Goal: Task Accomplishment & Management: Manage account settings

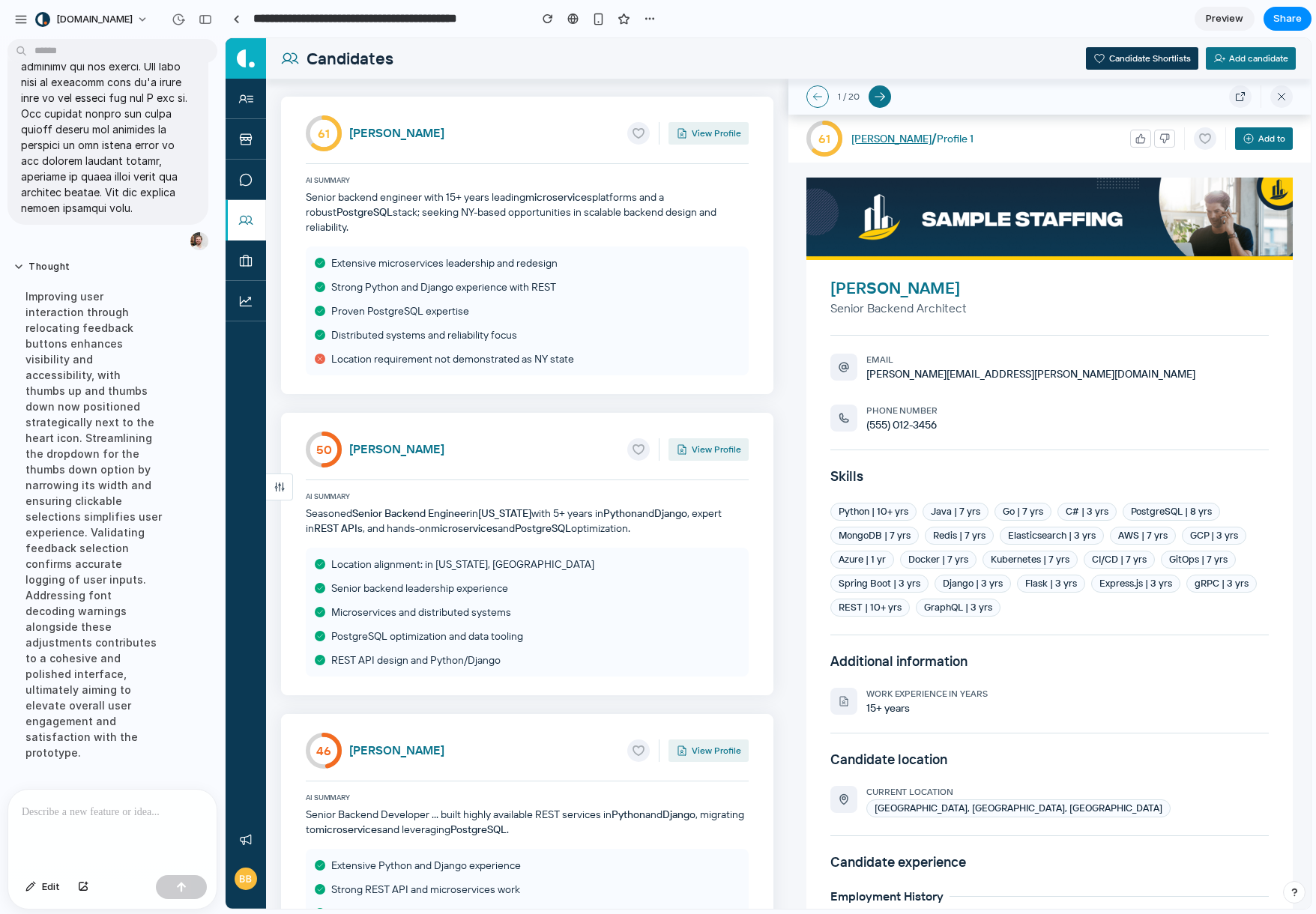
scroll to position [1676, 0]
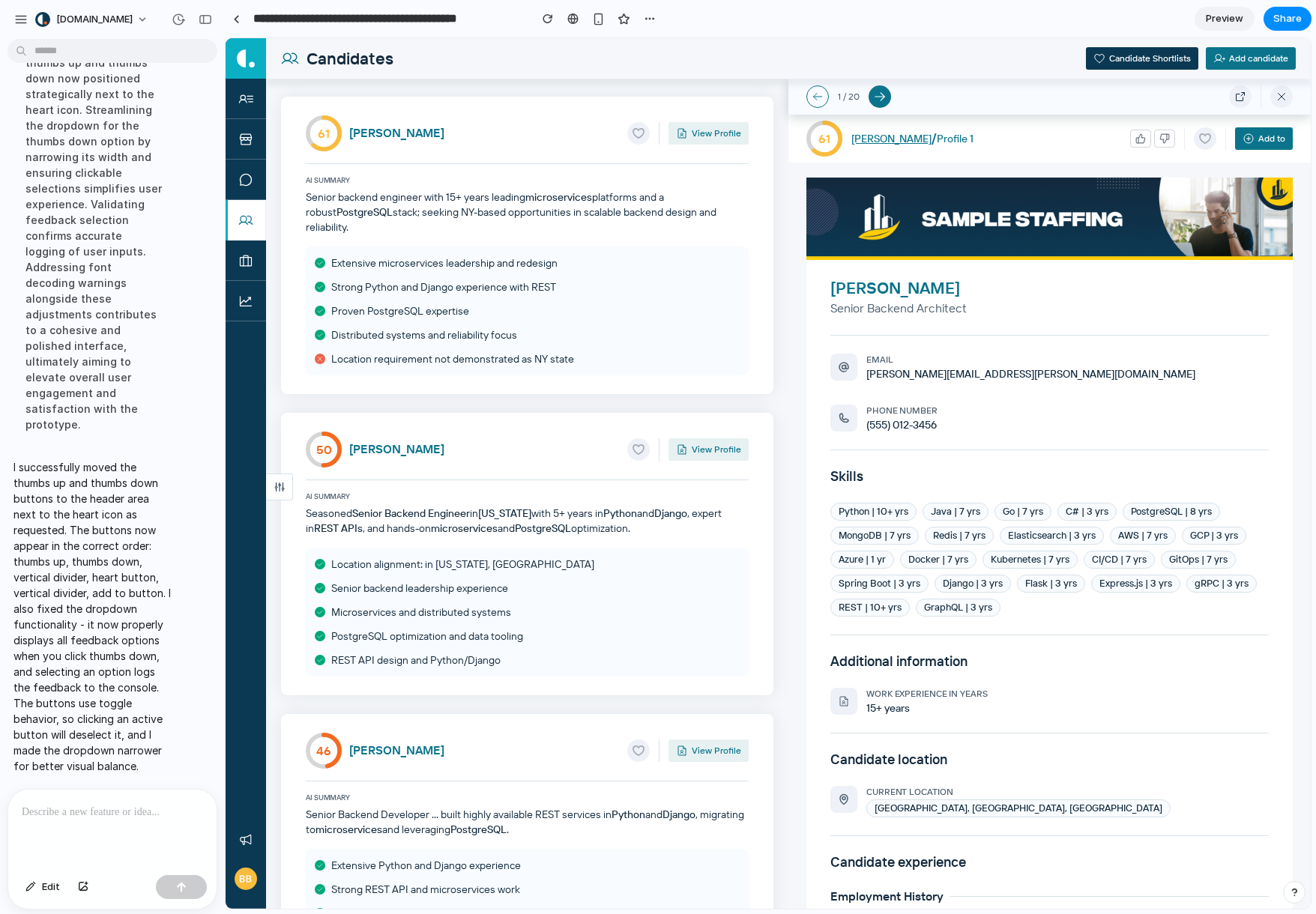
drag, startPoint x: 1038, startPoint y: 184, endPoint x: 1109, endPoint y: 153, distance: 77.5
click at [1039, 184] on img at bounding box center [1049, 219] width 486 height 82
click at [1159, 138] on icon "button" at bounding box center [1164, 138] width 10 height 10
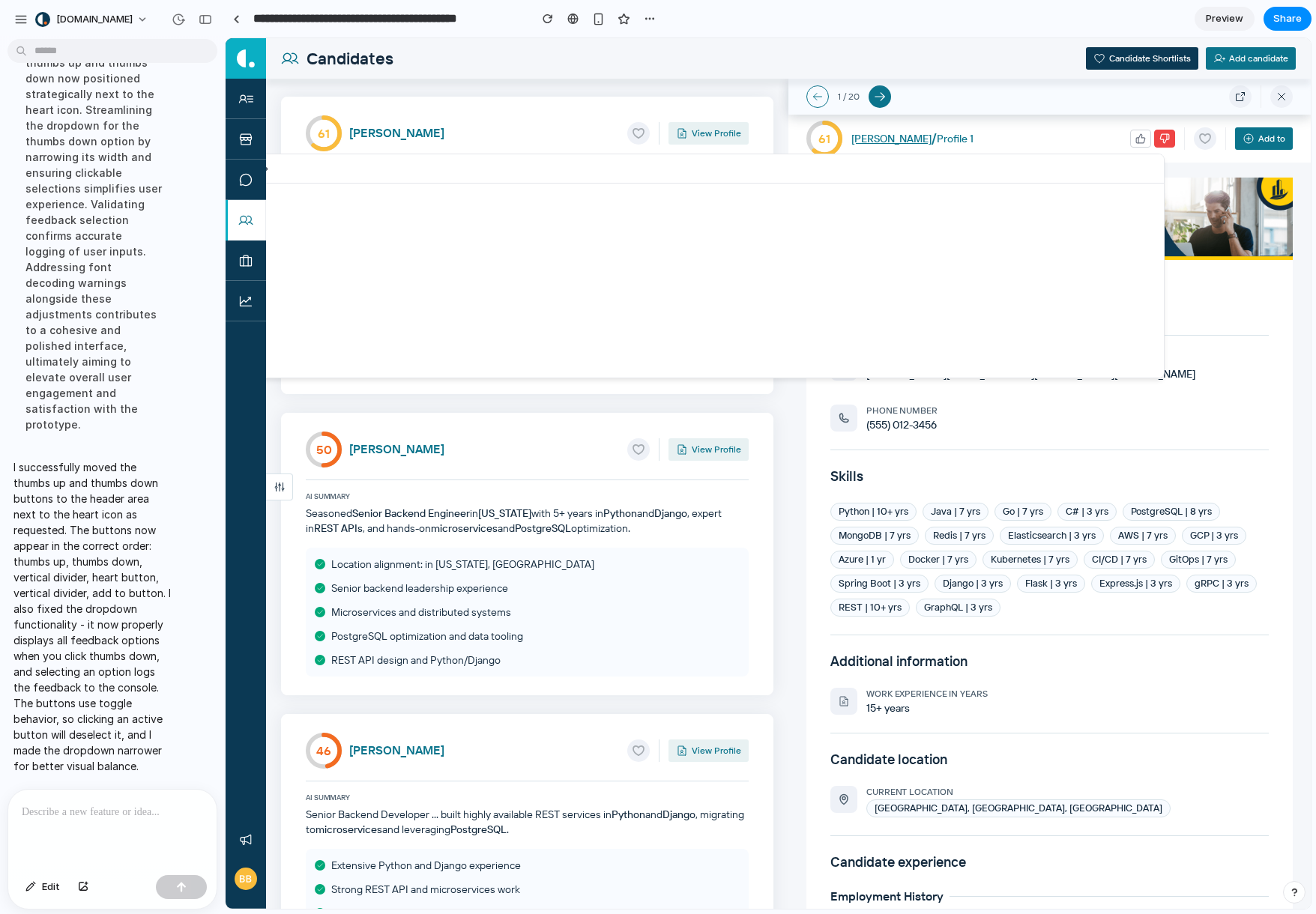
click at [1130, 136] on div "Why isn't this candidate a good match? Skills don't match requirements Overqual…" at bounding box center [768, 473] width 1085 height 870
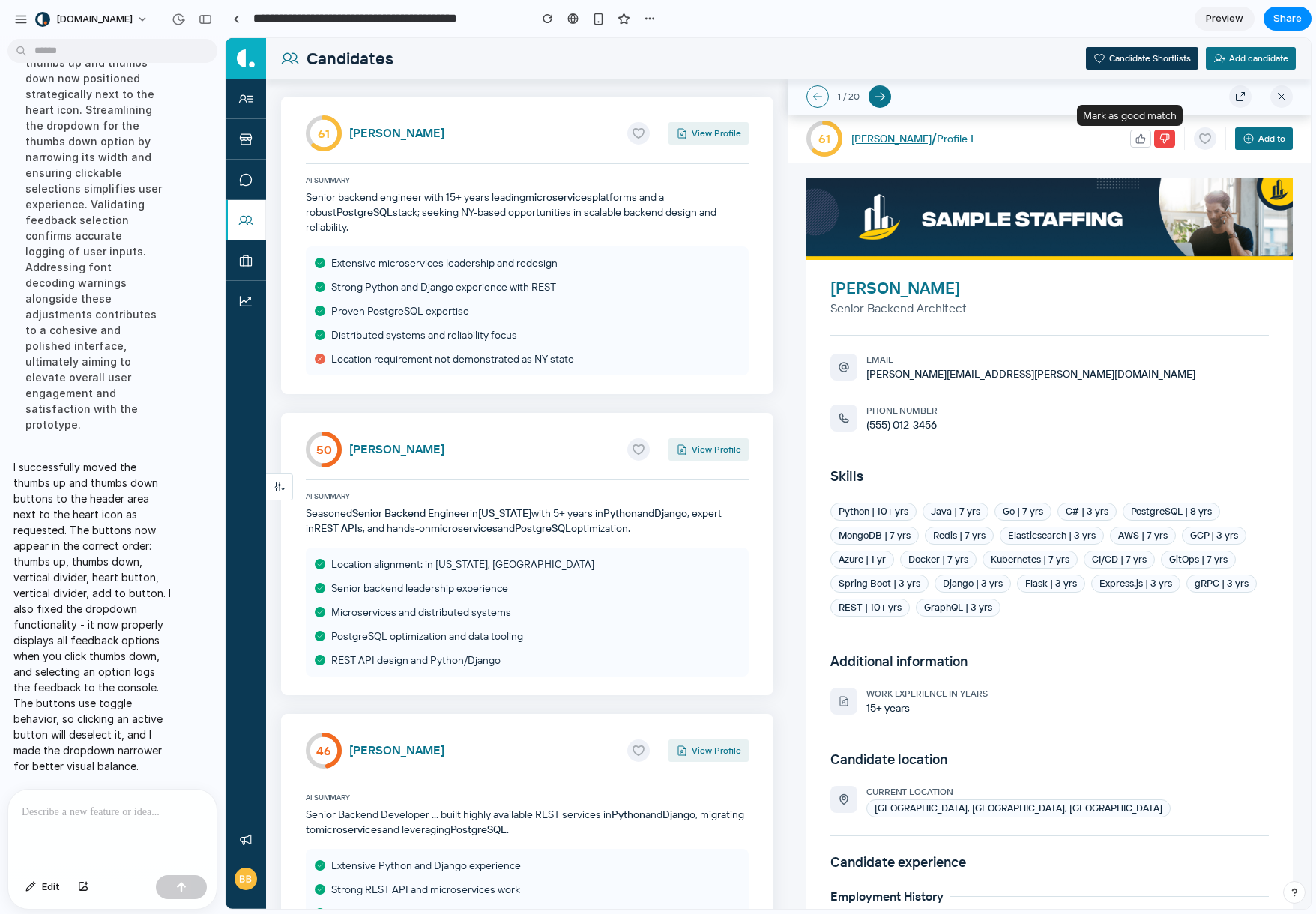
click at [1135, 138] on icon "button" at bounding box center [1140, 138] width 10 height 10
click at [1160, 141] on icon "button" at bounding box center [1164, 138] width 9 height 9
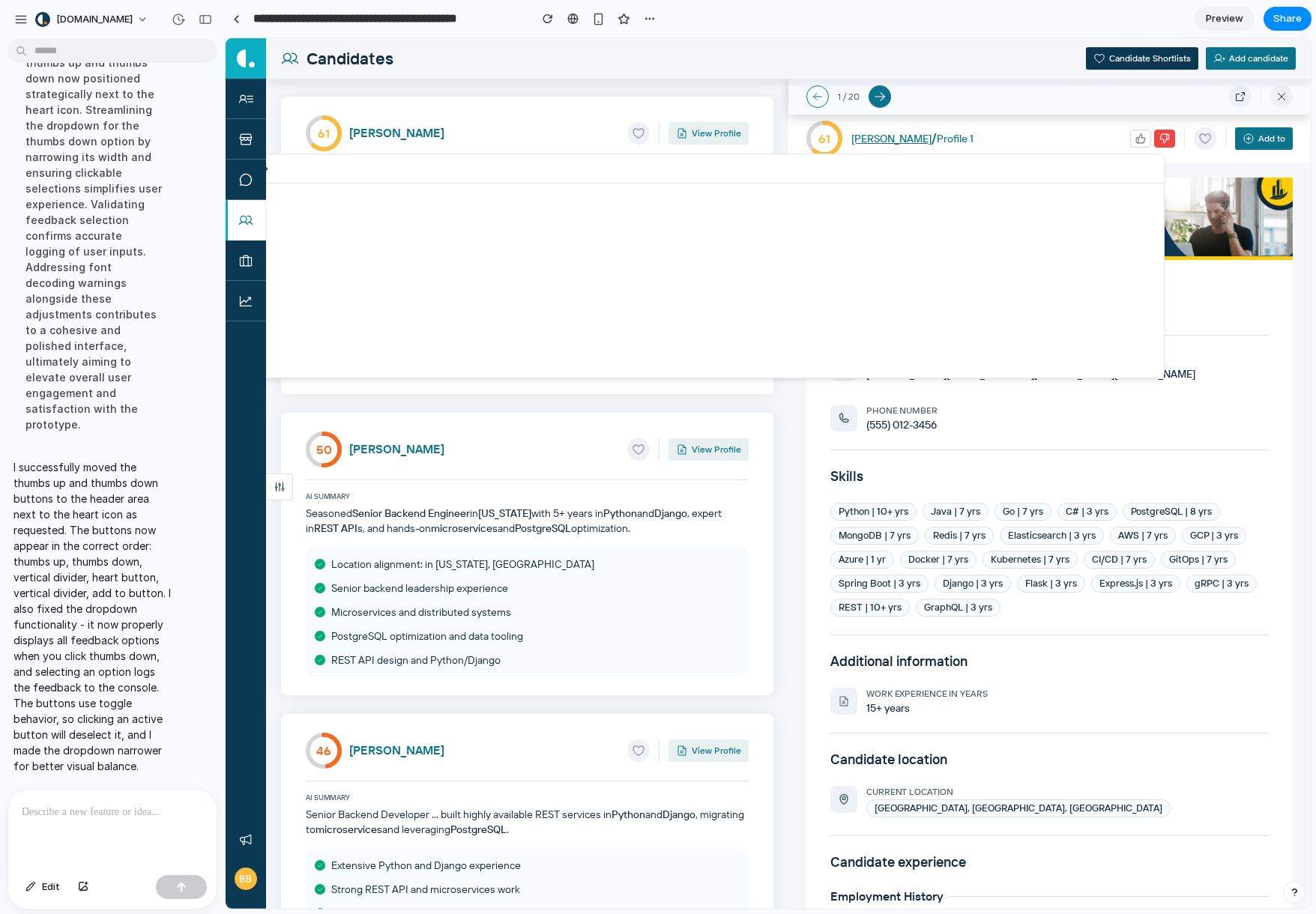
click at [1152, 141] on div "Why isn't this candidate a good match? Skills don't match requirements Overqual…" at bounding box center [768, 473] width 1085 height 870
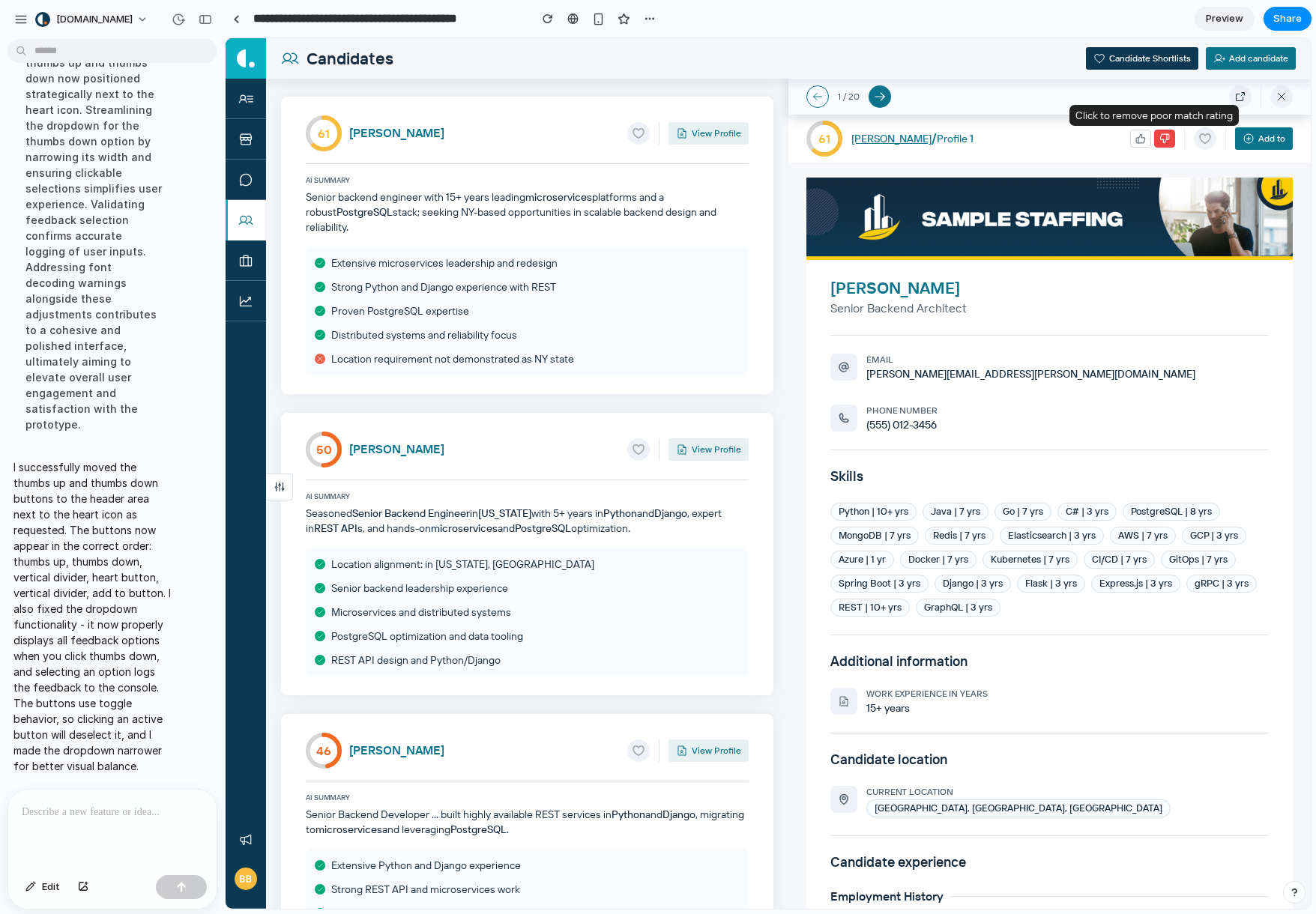
click at [1159, 138] on icon "button" at bounding box center [1164, 138] width 10 height 10
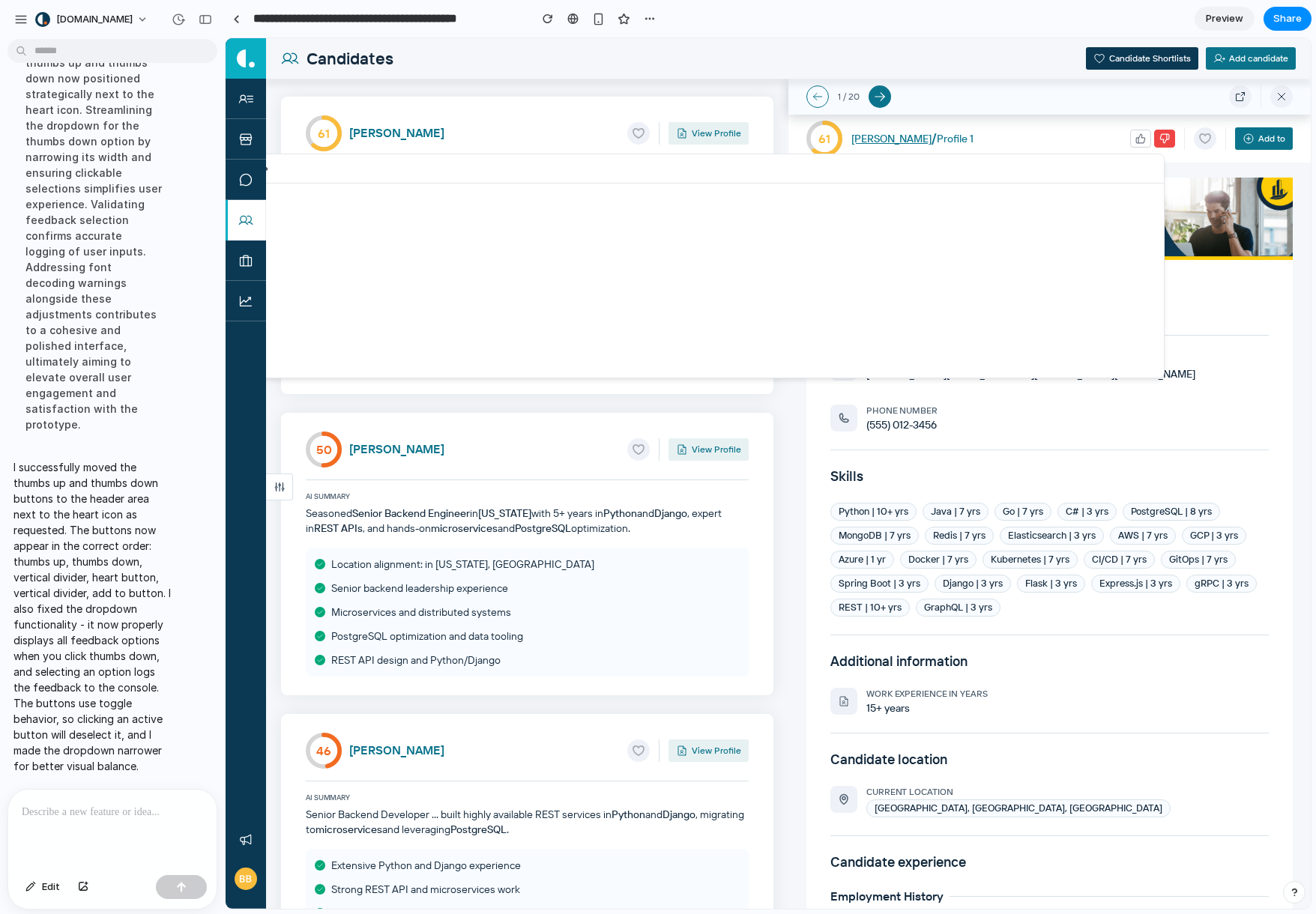
click at [1173, 127] on div "Why isn't this candidate a good match? Skills don't match requirements Overqual…" at bounding box center [768, 473] width 1085 height 870
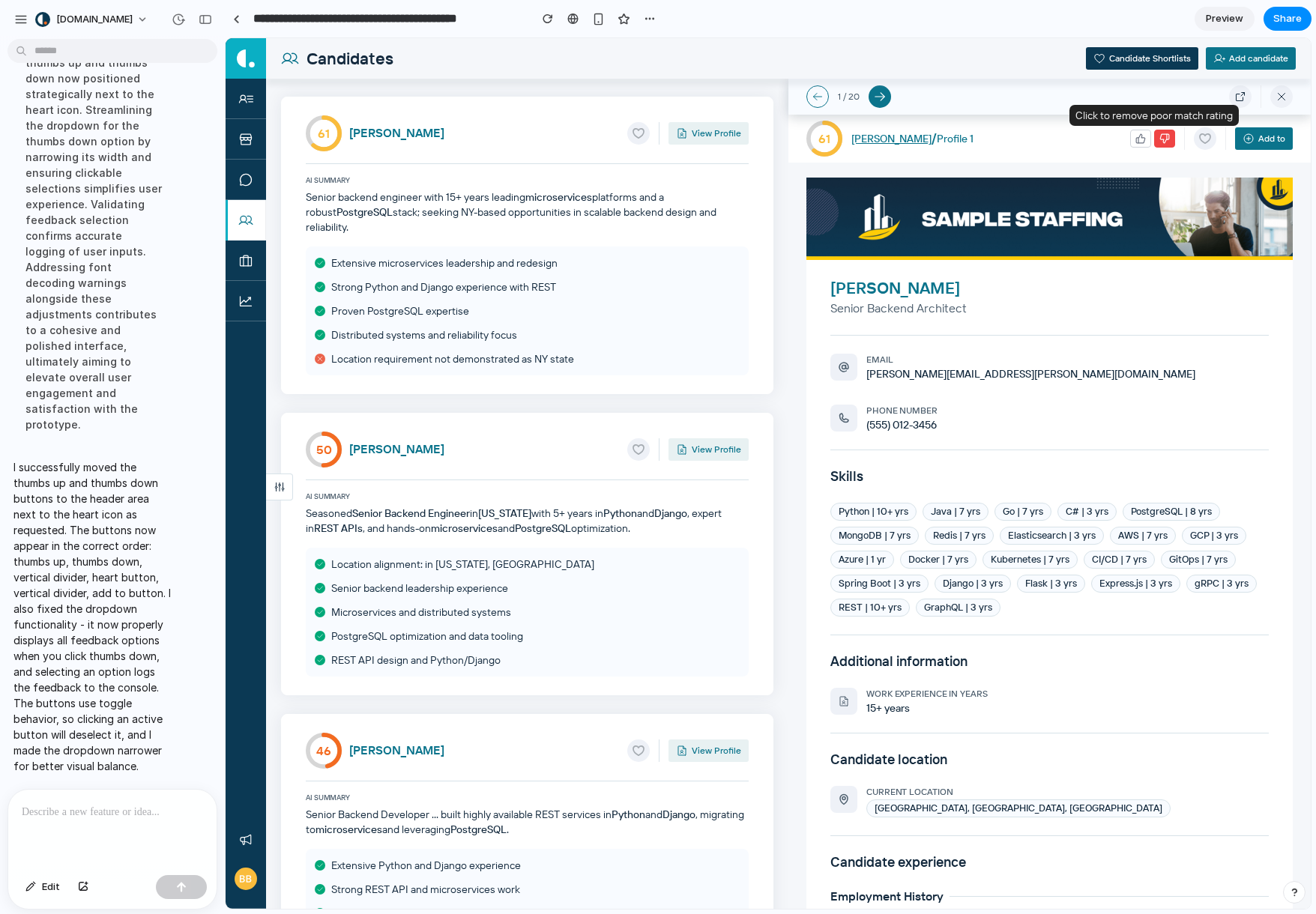
click at [1160, 133] on button "button" at bounding box center [1164, 138] width 21 height 18
drag, startPoint x: 1183, startPoint y: 115, endPoint x: 1128, endPoint y: 155, distance: 68.0
click at [1128, 155] on div "1 / 20 61 Ronald Chavez / Profile 1 Add to Ronald Chavez Senior Backend Archite…" at bounding box center [1049, 494] width 522 height 830
click at [1136, 156] on div "61 Ronald Chavez / Profile 1 Add to" at bounding box center [1049, 138] width 522 height 48
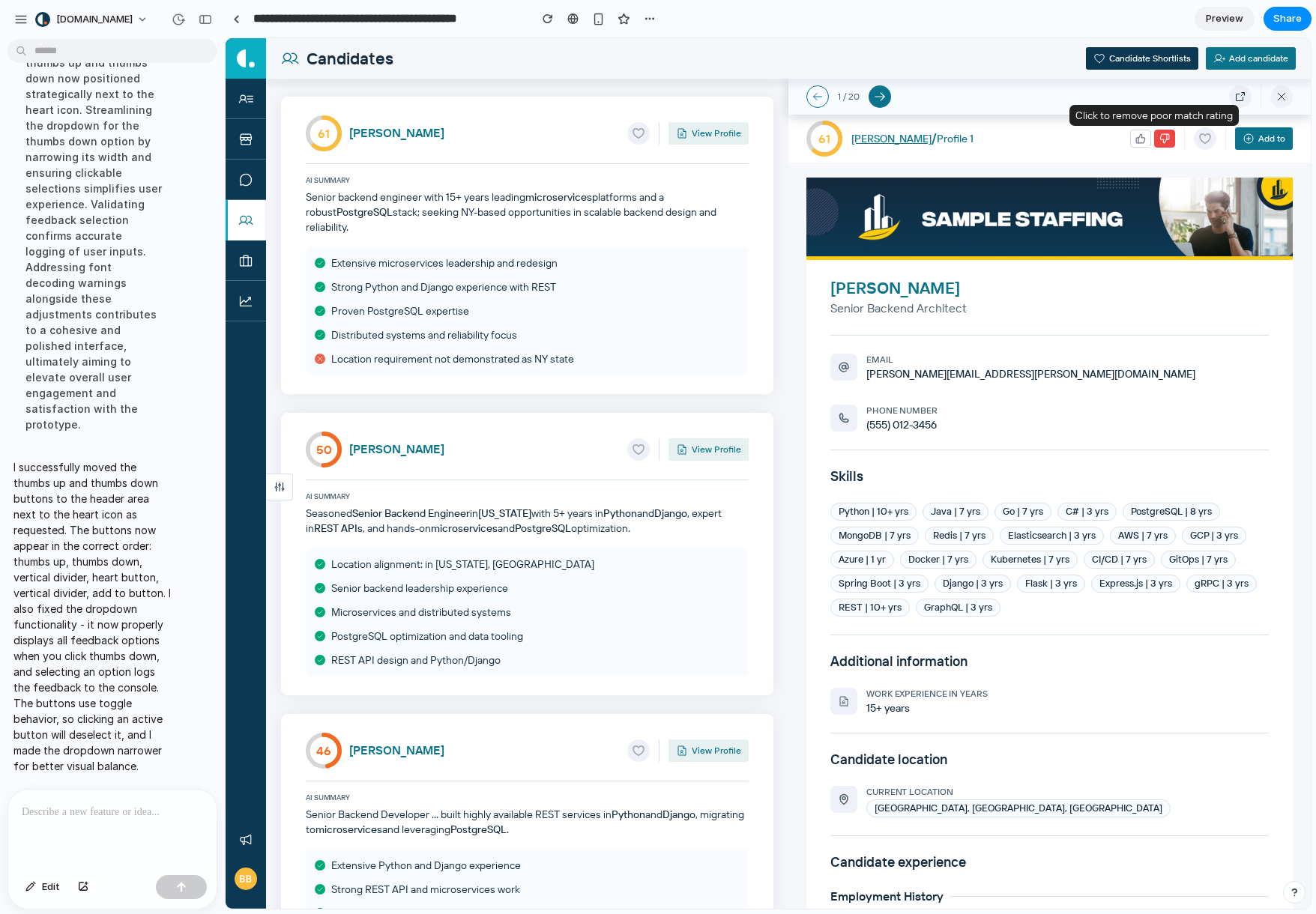
click at [1159, 138] on icon "button" at bounding box center [1164, 138] width 10 height 10
click at [1160, 139] on icon "button" at bounding box center [1164, 138] width 9 height 9
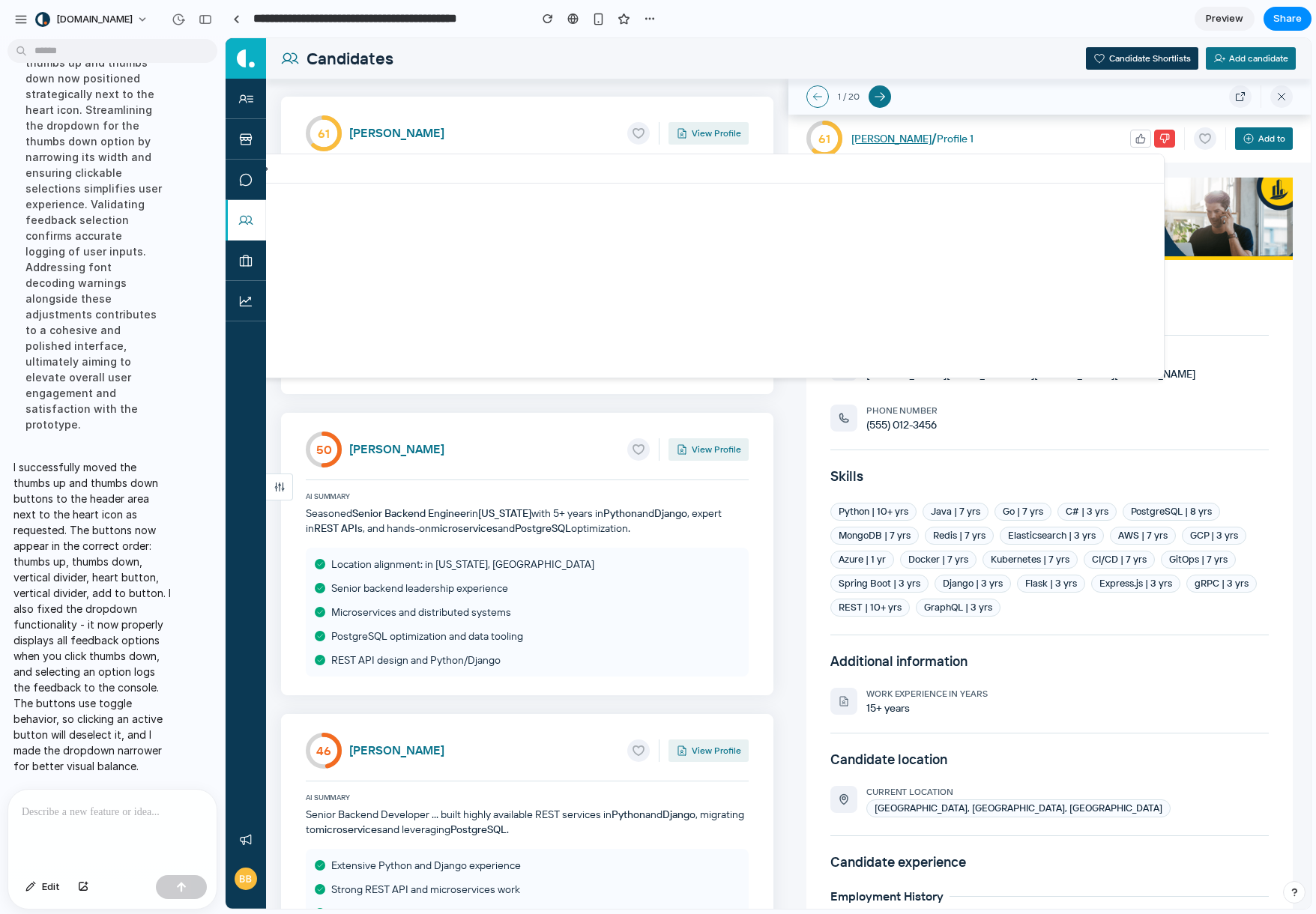
click at [151, 817] on div at bounding box center [112, 829] width 208 height 80
click at [80, 894] on button "button" at bounding box center [83, 887] width 25 height 24
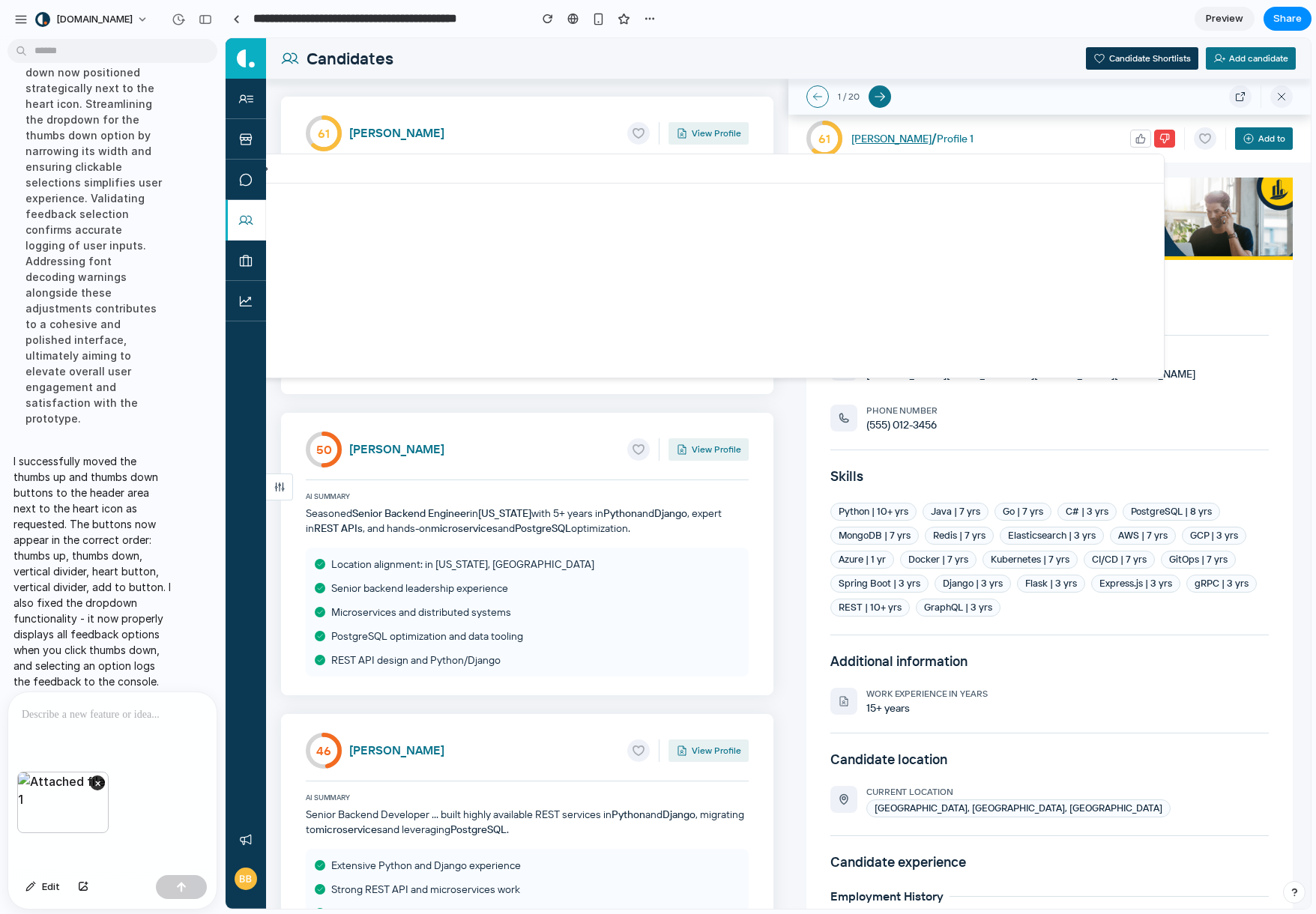
click at [58, 727] on div at bounding box center [112, 732] width 208 height 80
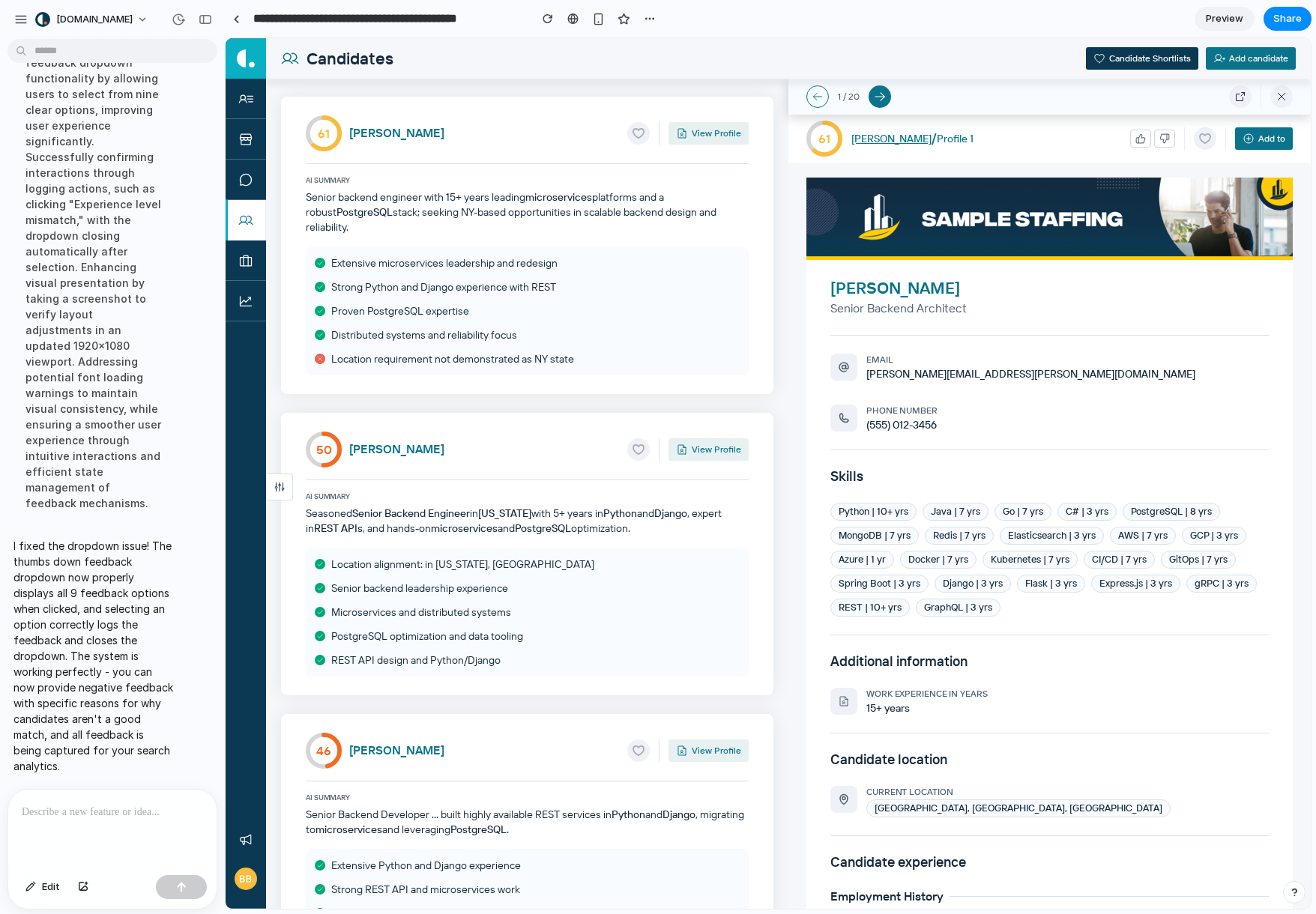
scroll to position [0, 0]
drag, startPoint x: 1092, startPoint y: 141, endPoint x: 1121, endPoint y: 151, distance: 30.7
click at [1093, 142] on div "61 Ronald Chavez / Profile 1 Add to" at bounding box center [1049, 138] width 522 height 48
click at [1160, 138] on button "button" at bounding box center [1164, 138] width 21 height 18
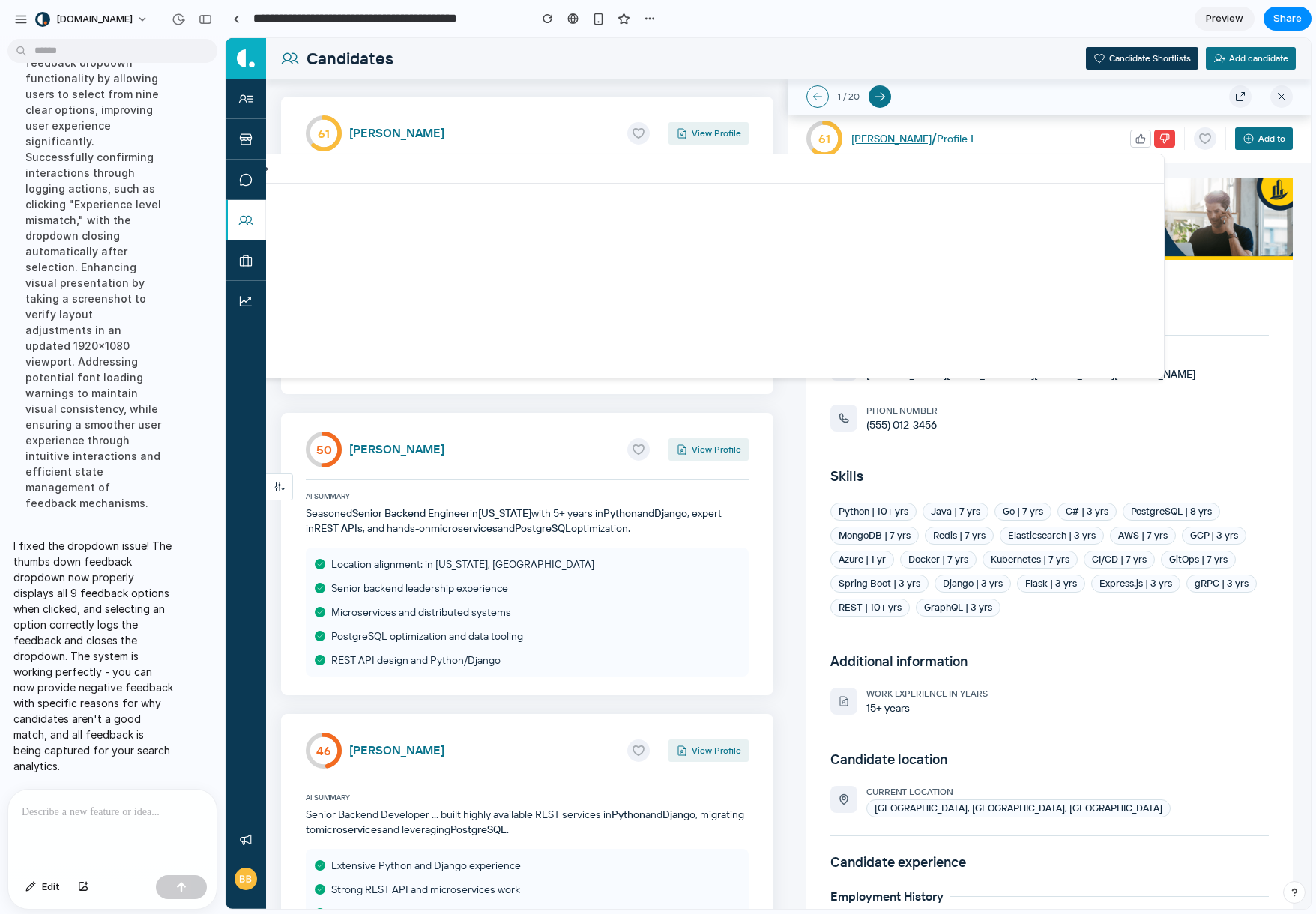
click at [1157, 138] on div "Why isn't this candidate a good match? Skills don't match requirements Overqual…" at bounding box center [768, 473] width 1085 height 870
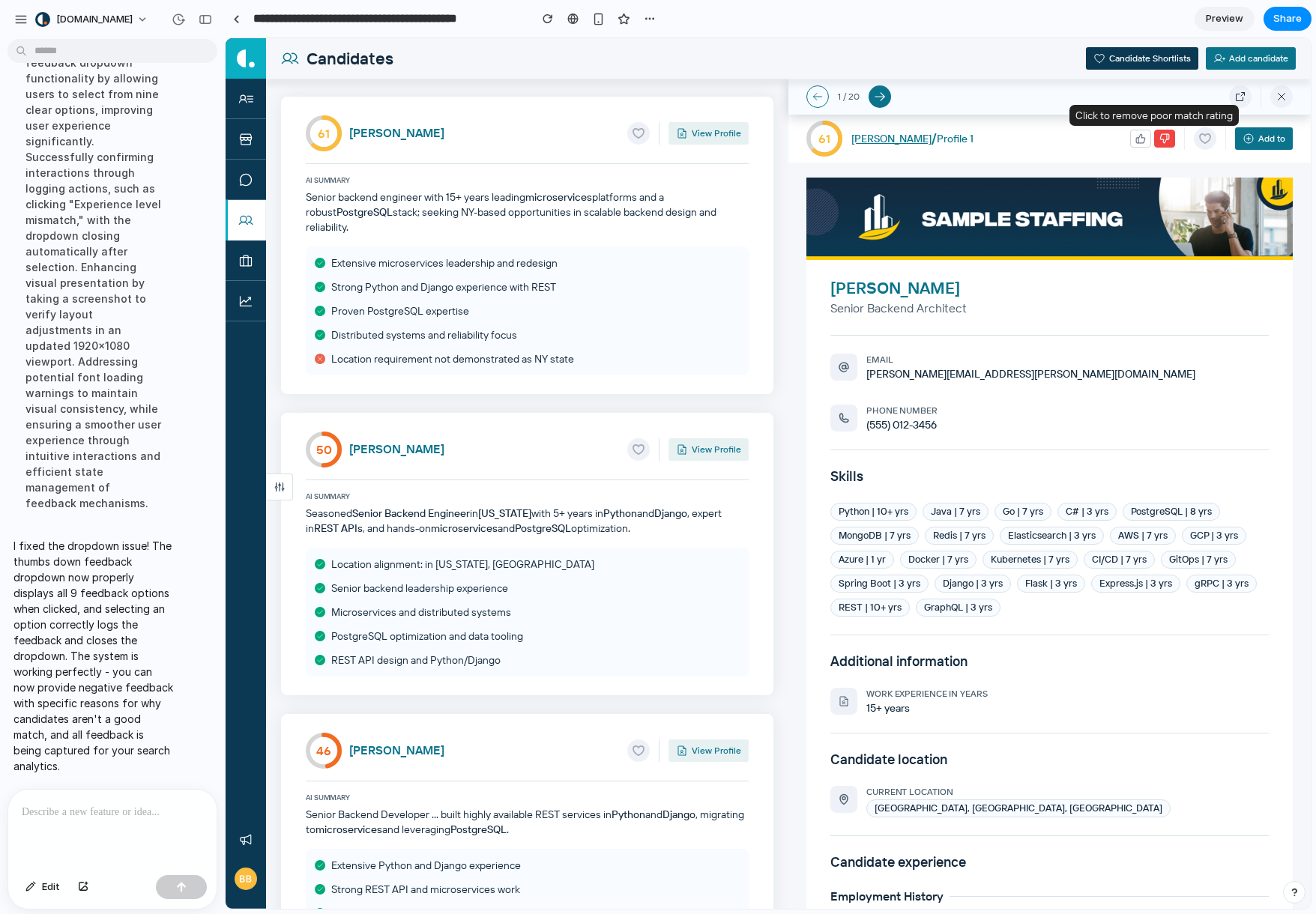
click at [1160, 138] on icon "button" at bounding box center [1164, 138] width 9 height 9
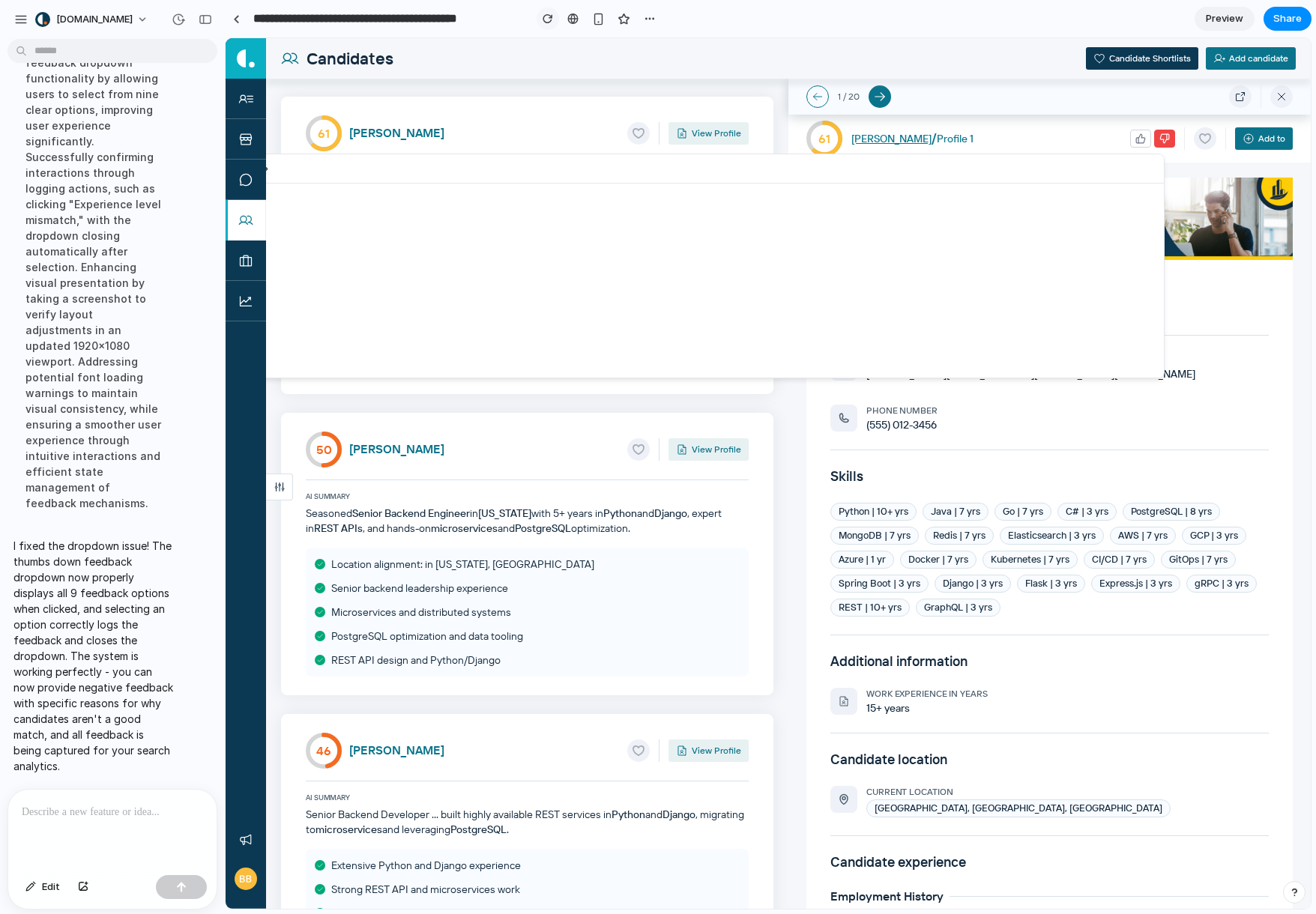
click at [540, 25] on button "button" at bounding box center [547, 18] width 23 height 23
click at [546, 18] on div "button" at bounding box center [547, 18] width 10 height 10
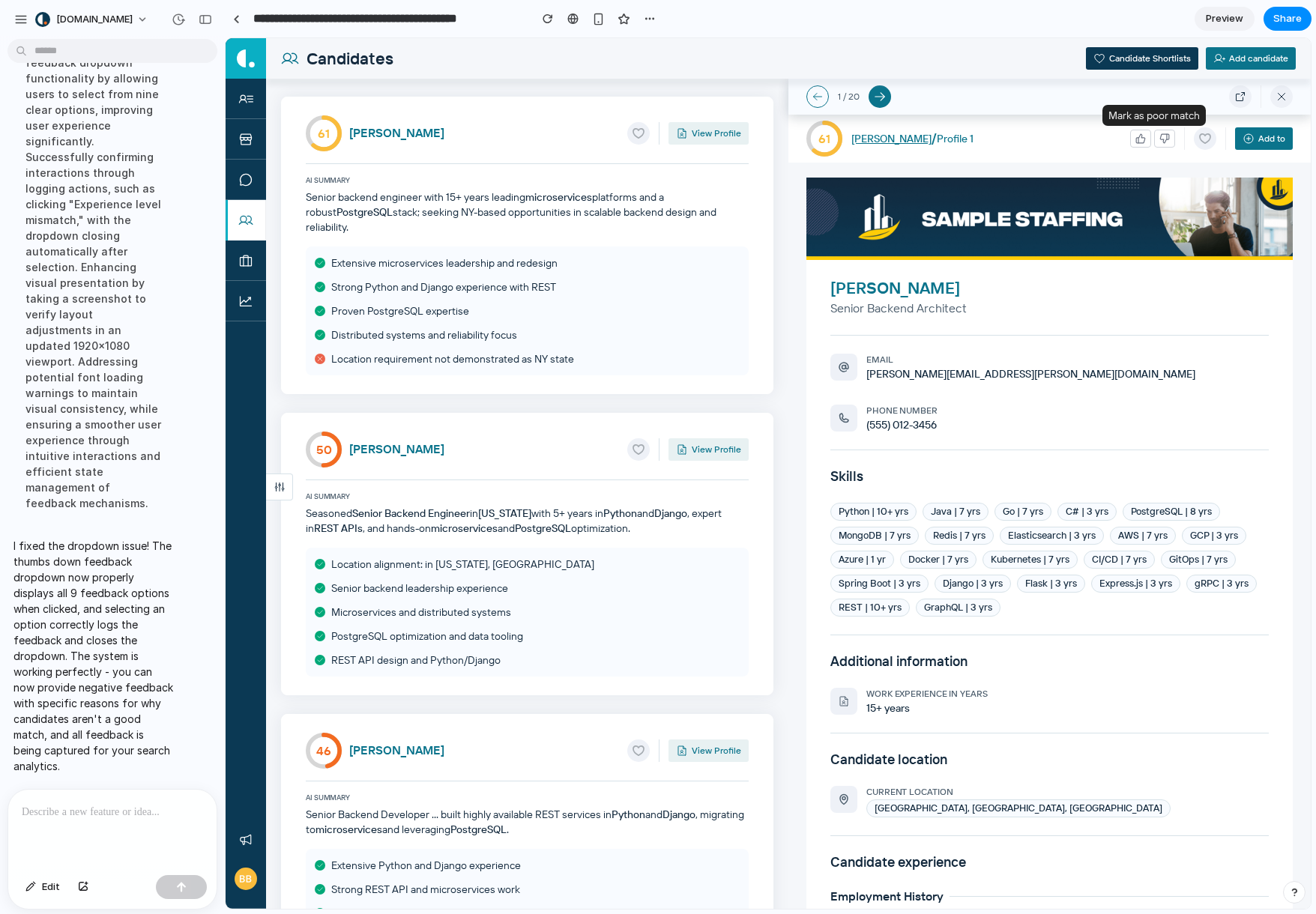
click at [1159, 140] on icon "button" at bounding box center [1164, 138] width 10 height 10
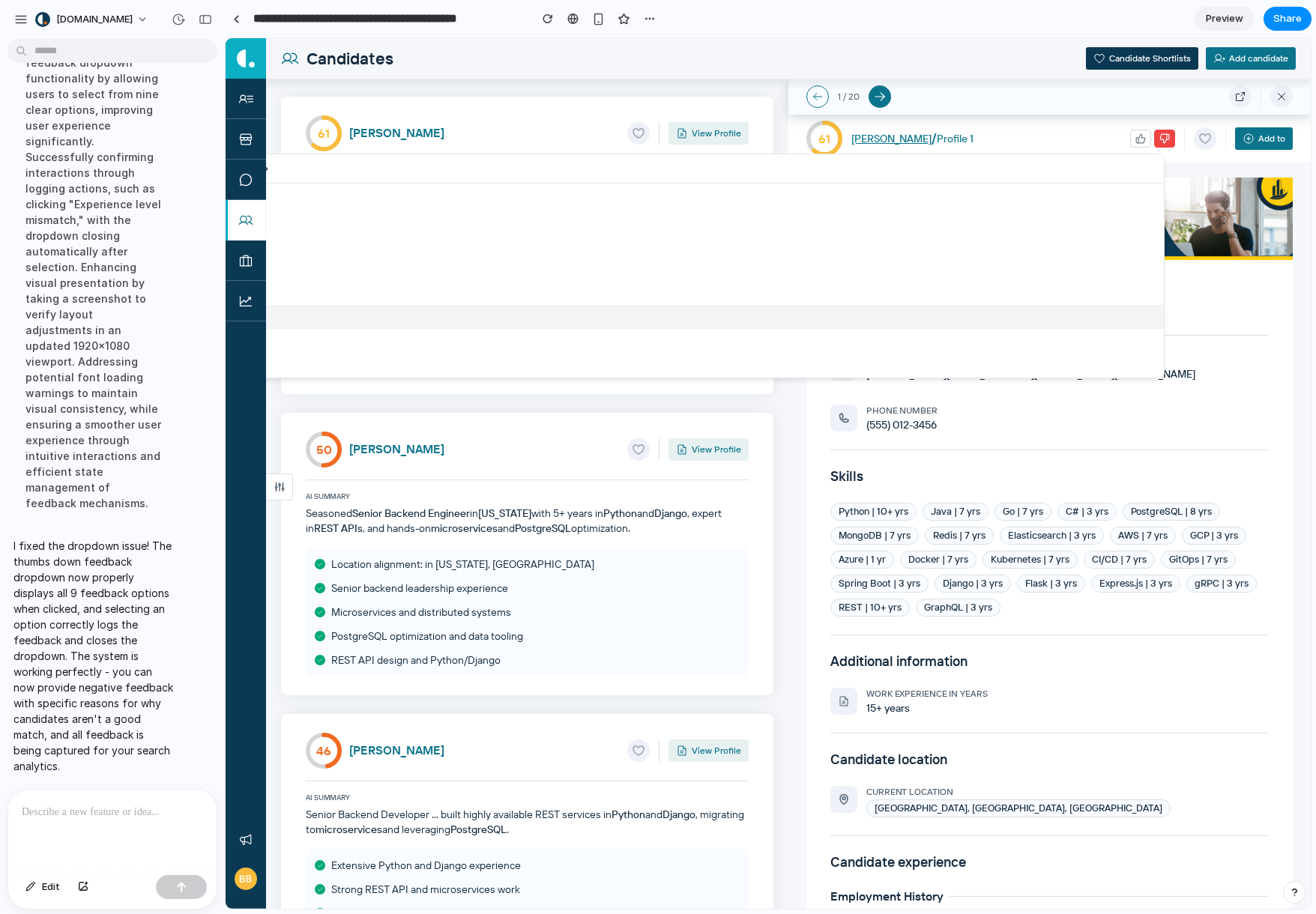
click at [527, 263] on button "Experience level mismatch" at bounding box center [622, 269] width 1084 height 24
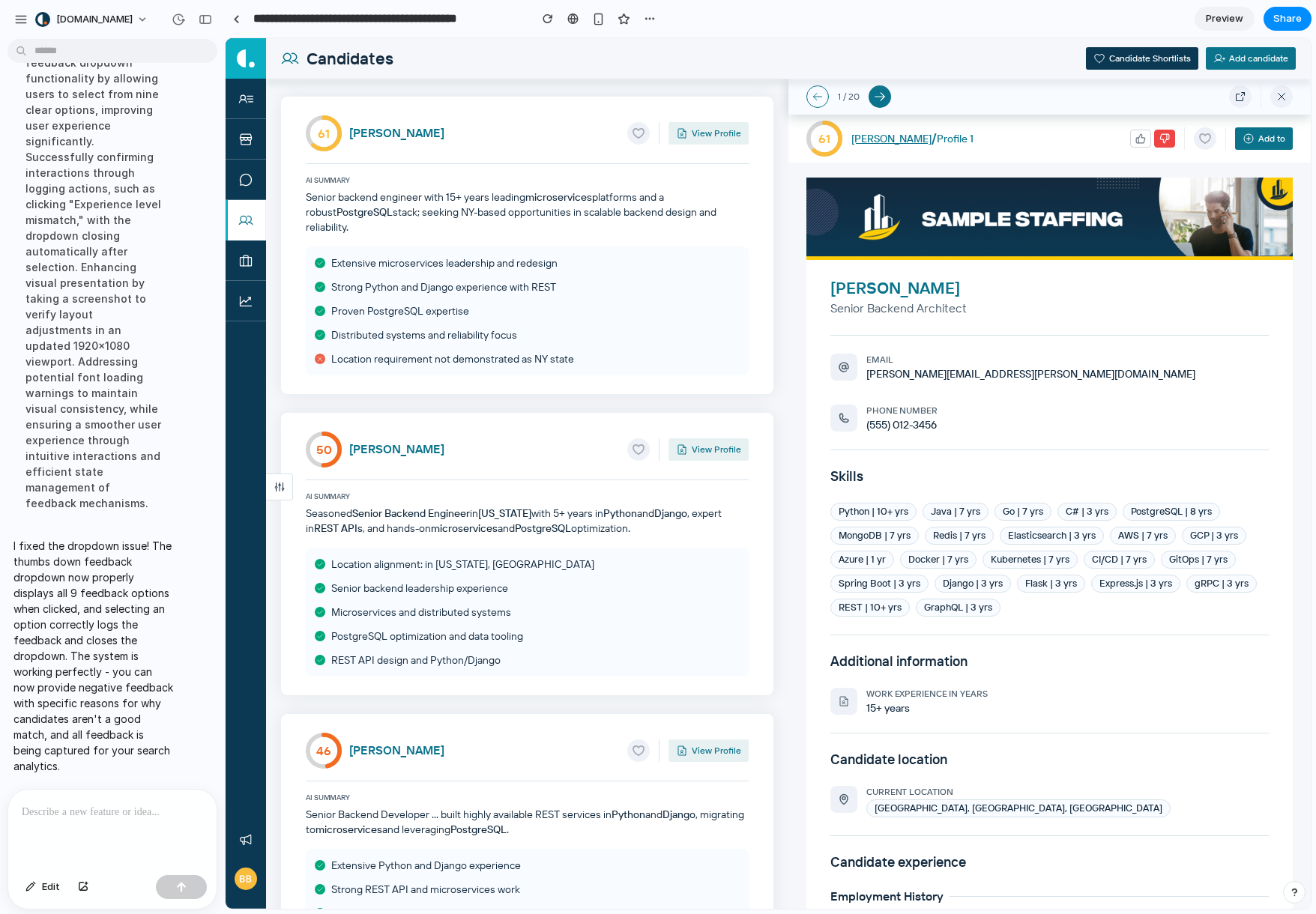
click at [1156, 128] on div "Add to" at bounding box center [1211, 138] width 163 height 23
click at [1159, 133] on icon "button" at bounding box center [1164, 138] width 10 height 10
click at [1159, 136] on icon "button" at bounding box center [1164, 138] width 10 height 10
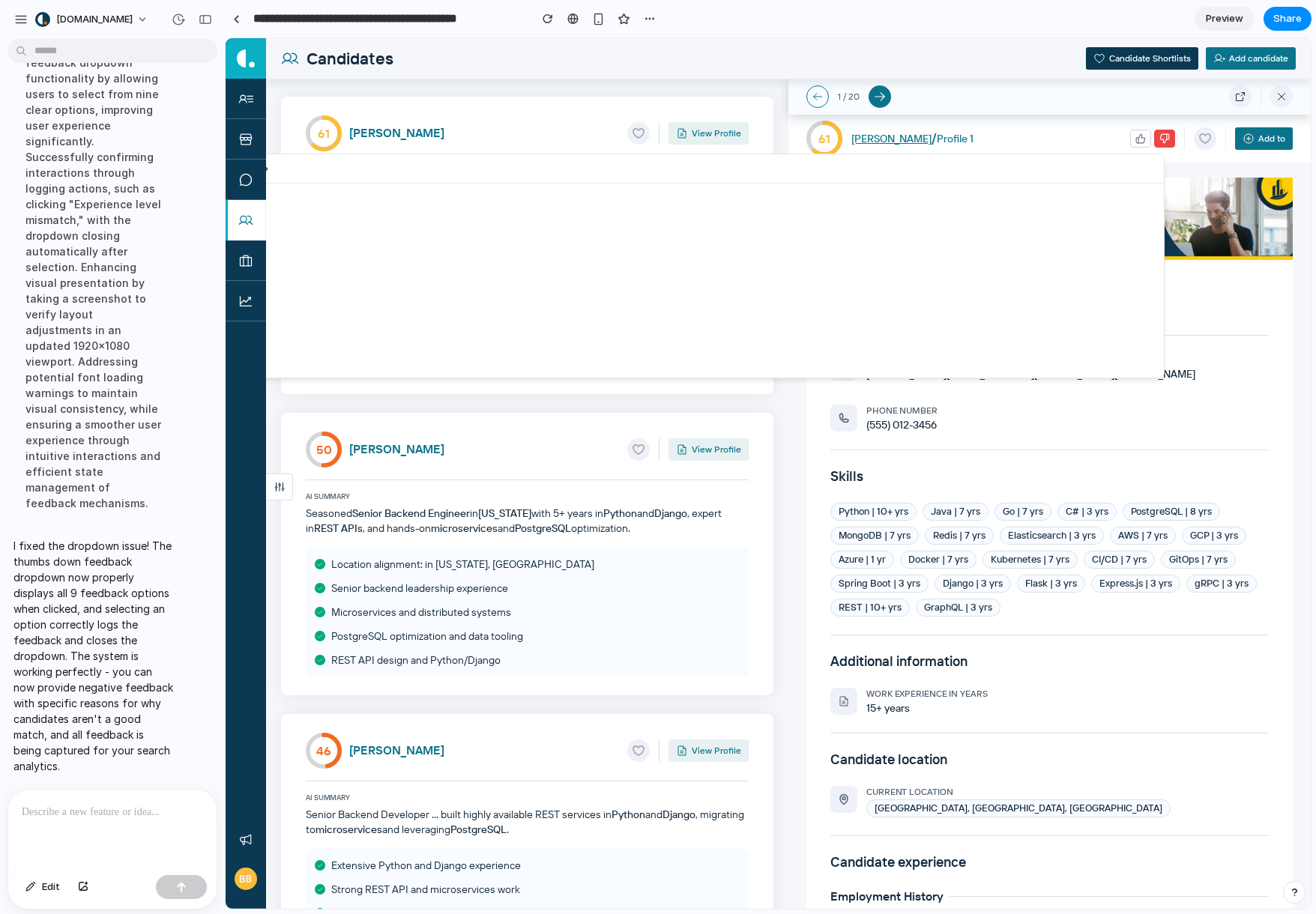
click at [692, 173] on div "Why isn't this candidate a good match?" at bounding box center [622, 170] width 1084 height 24
click at [562, 175] on div "Why isn't this candidate a good match?" at bounding box center [622, 170] width 1084 height 24
click at [78, 808] on p at bounding box center [109, 812] width 175 height 18
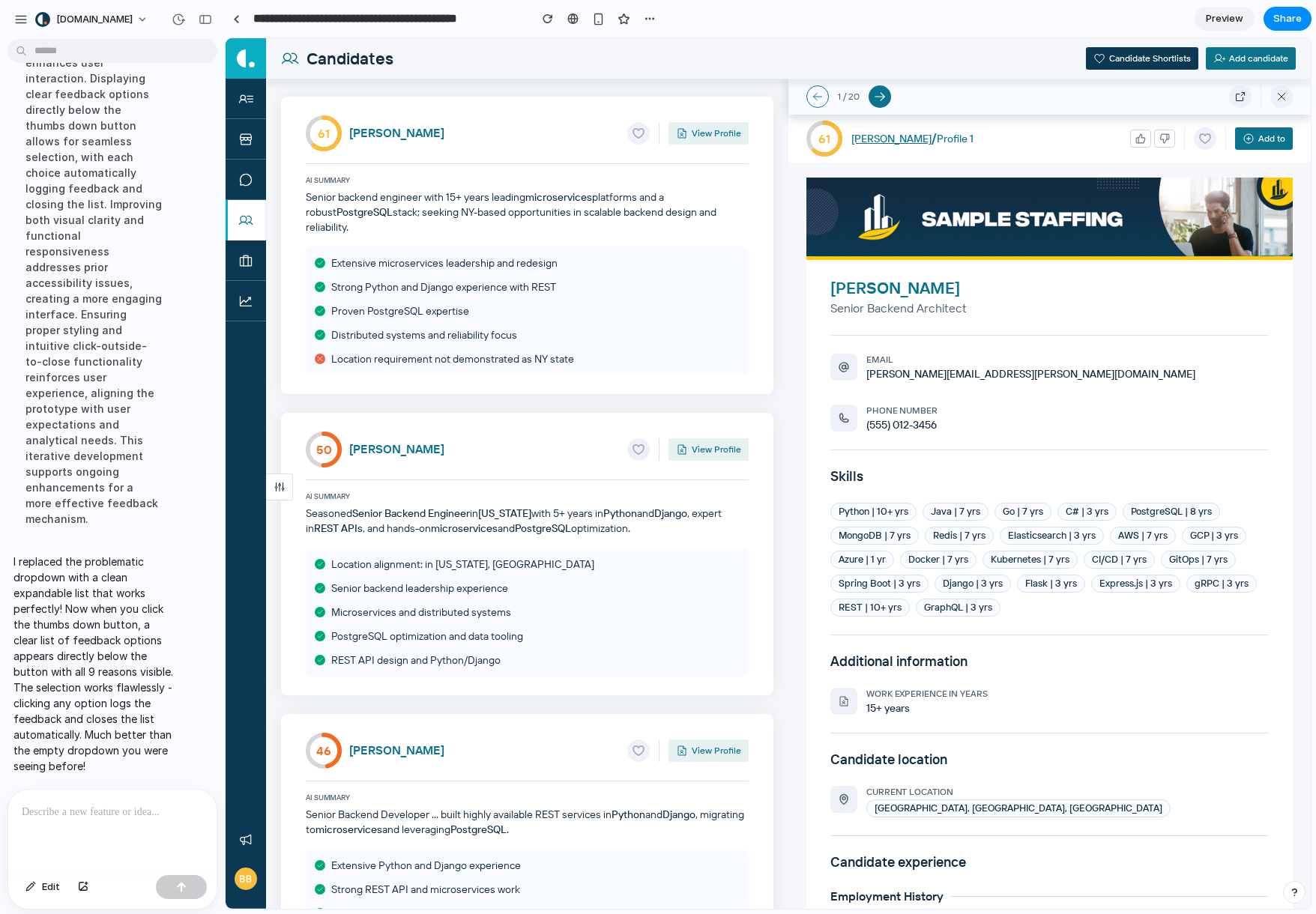
click at [467, 124] on div "61 Ronald Chavez View Profile" at bounding box center [527, 133] width 443 height 36
click at [596, 413] on div "50 Melissa Ford View Profile AI Summary Seasoned Senior Backend Engineer in New…" at bounding box center [527, 554] width 493 height 283
click at [560, 438] on div "50 Melissa Ford View Profile" at bounding box center [527, 449] width 443 height 36
click at [1160, 134] on icon "button" at bounding box center [1164, 138] width 9 height 9
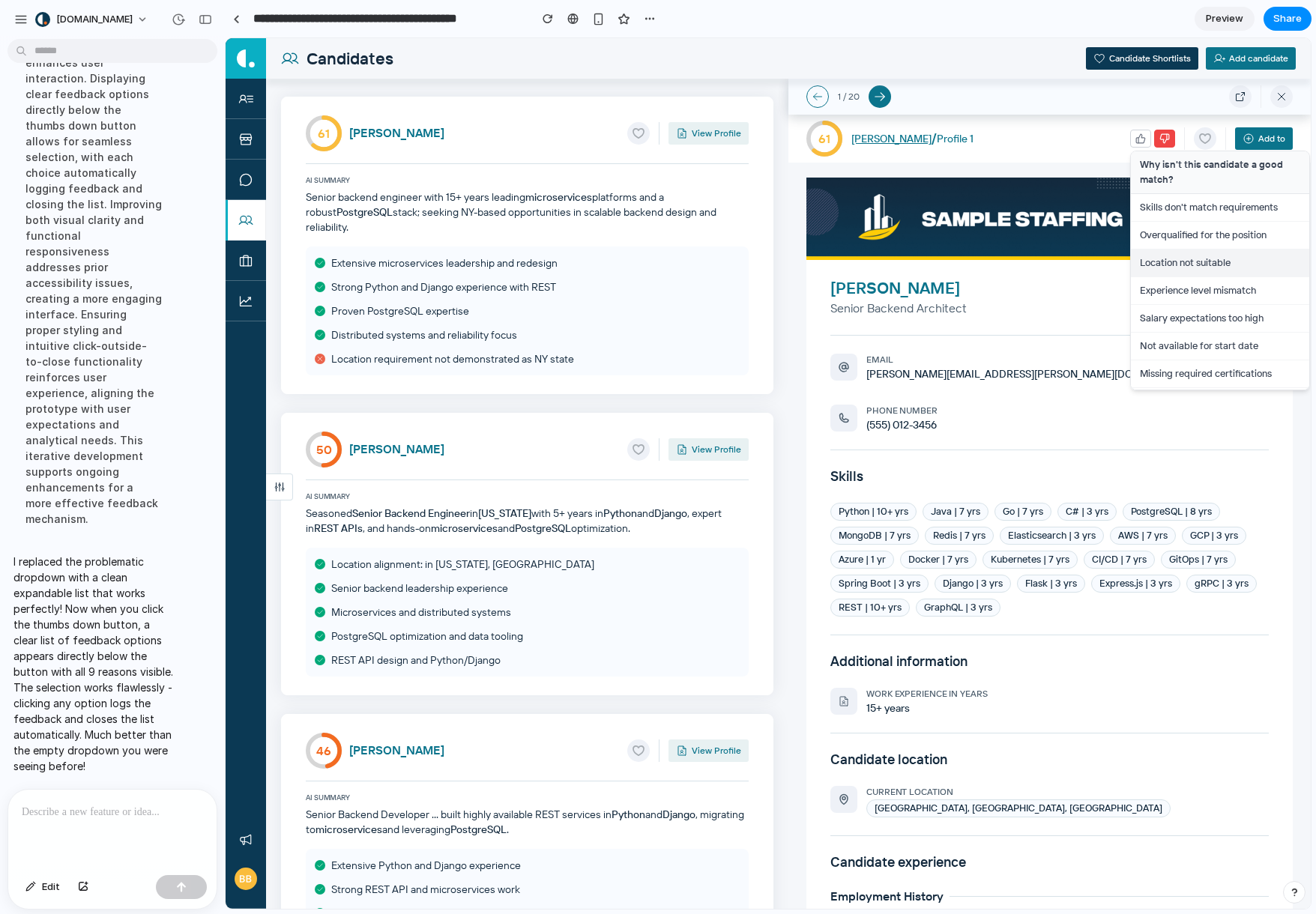
scroll to position [53, 0]
click at [1179, 217] on button "Location not suitable" at bounding box center [1219, 210] width 178 height 28
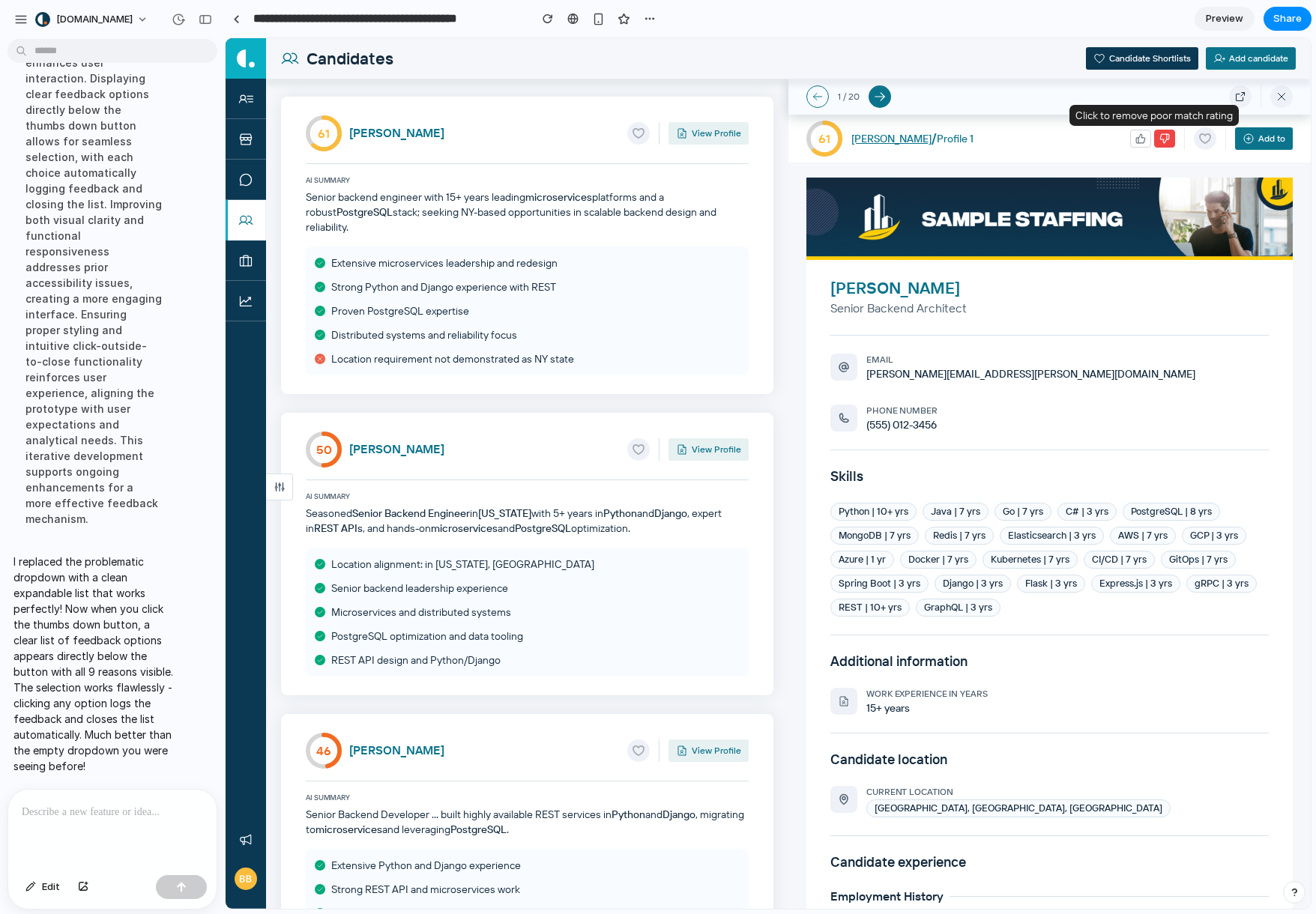
click at [1160, 138] on icon "button" at bounding box center [1164, 138] width 9 height 9
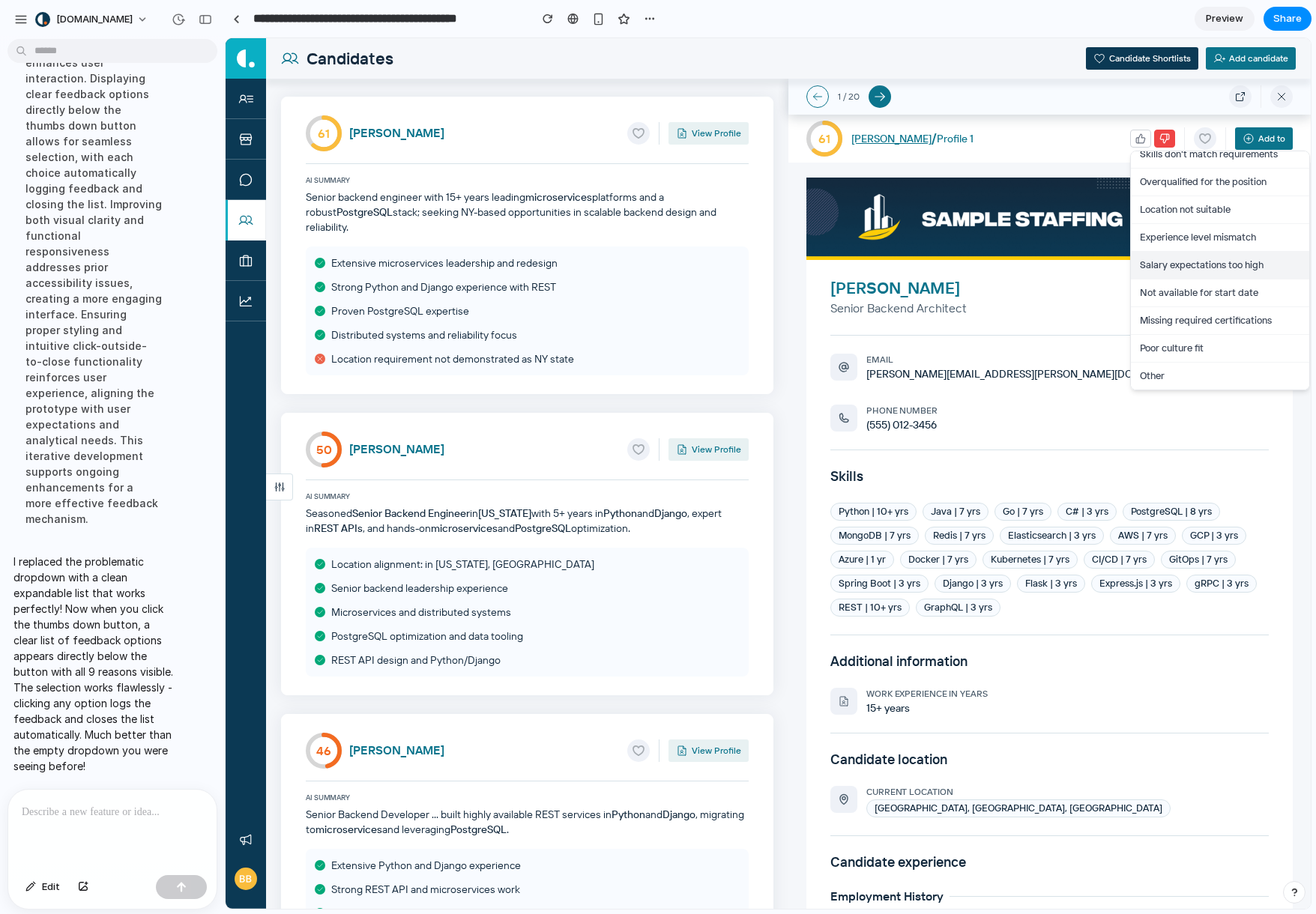
scroll to position [0, 0]
click at [1160, 144] on button "button" at bounding box center [1164, 138] width 21 height 18
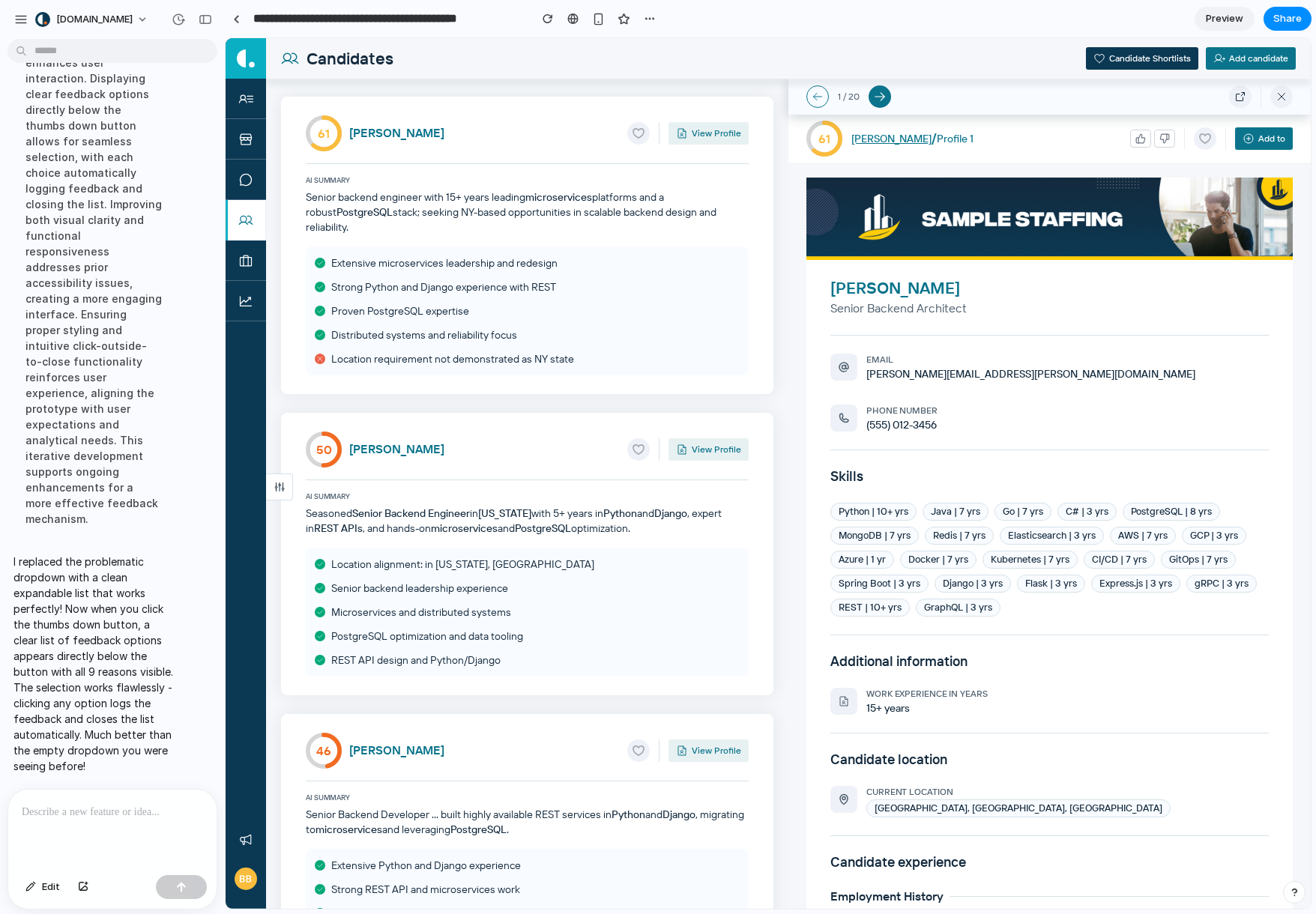
click at [190, 804] on p at bounding box center [109, 812] width 175 height 18
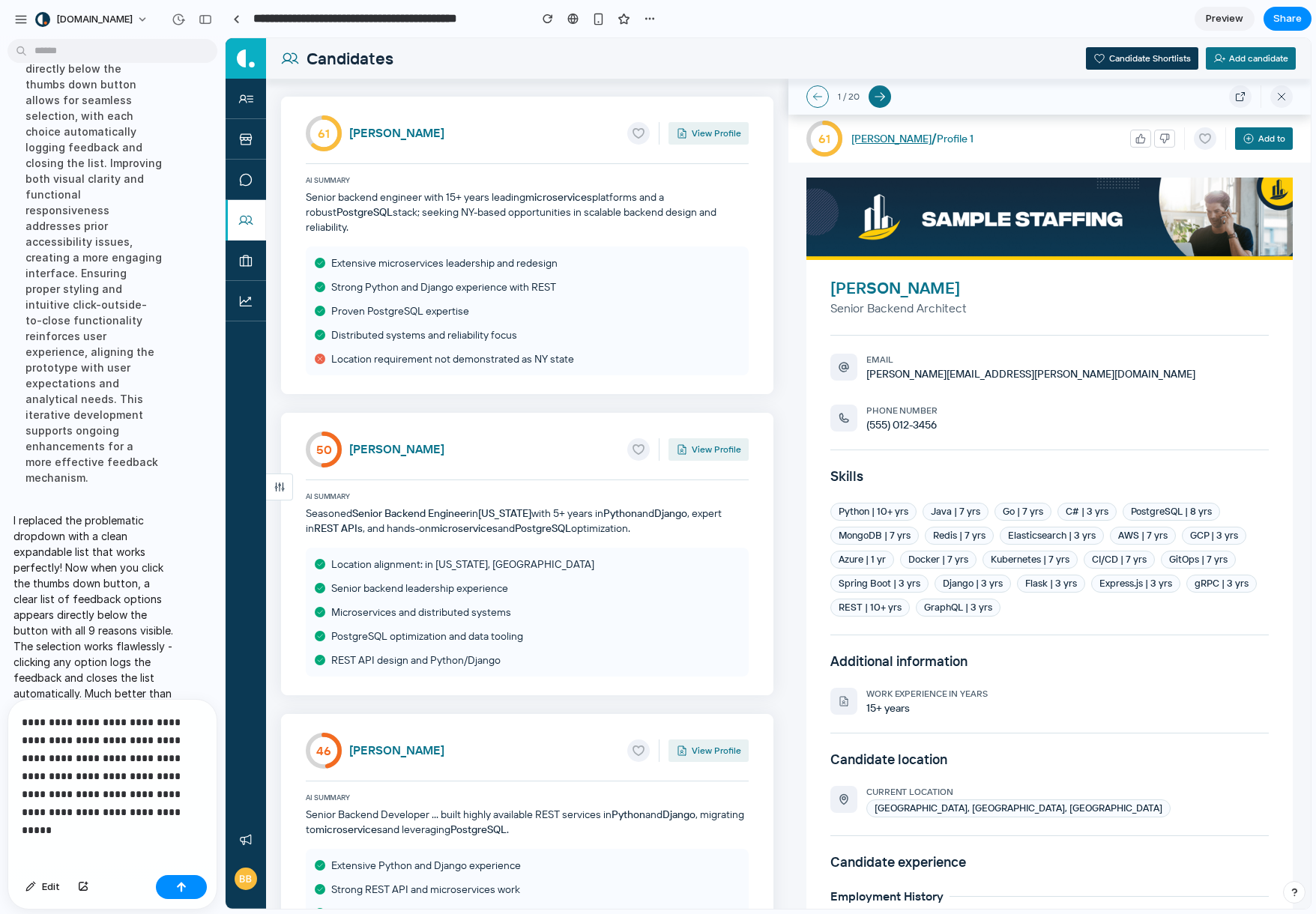
scroll to position [2795, 0]
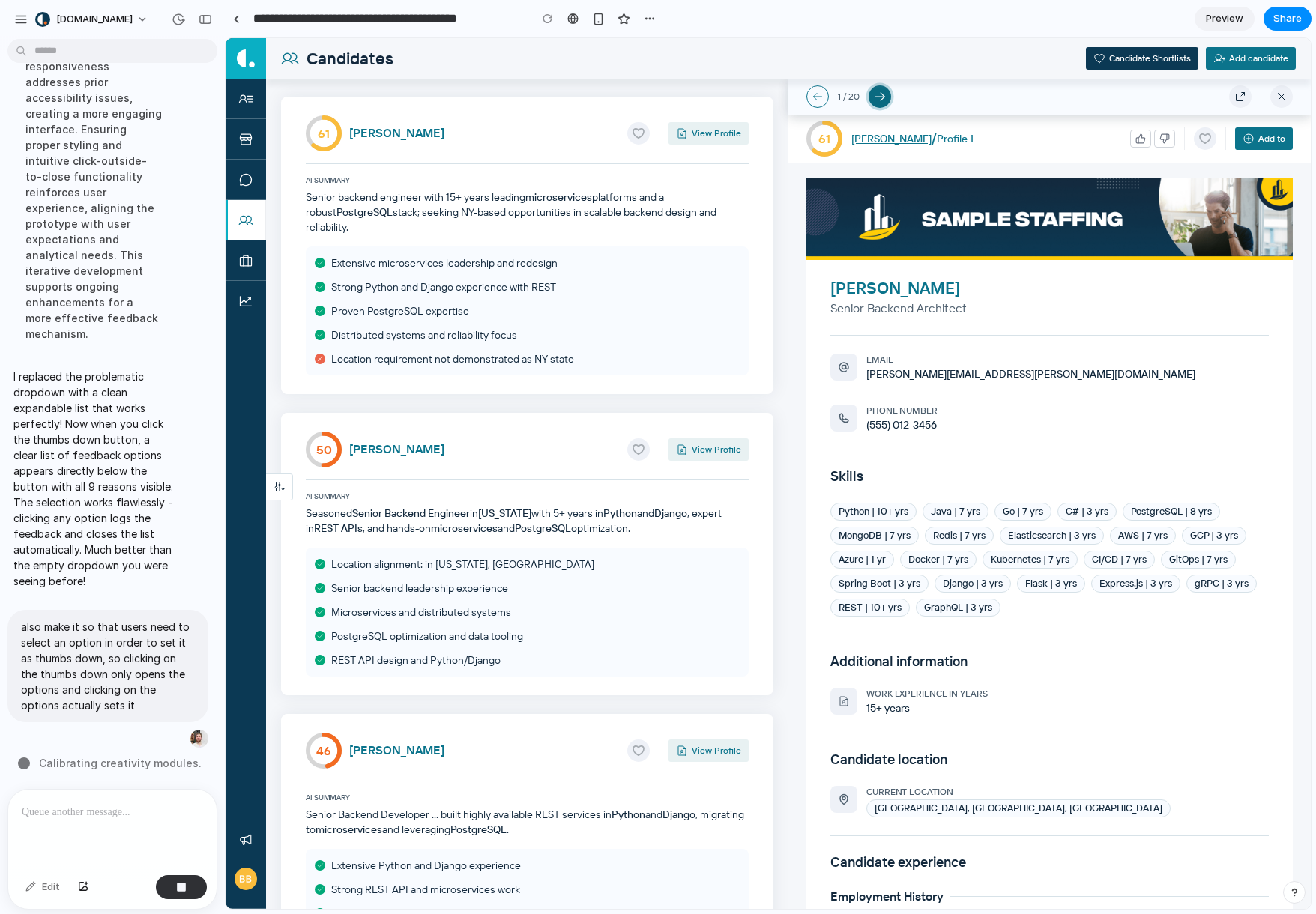
click at [883, 99] on icon "button" at bounding box center [880, 97] width 13 height 13
click at [862, 212] on img at bounding box center [1049, 219] width 486 height 82
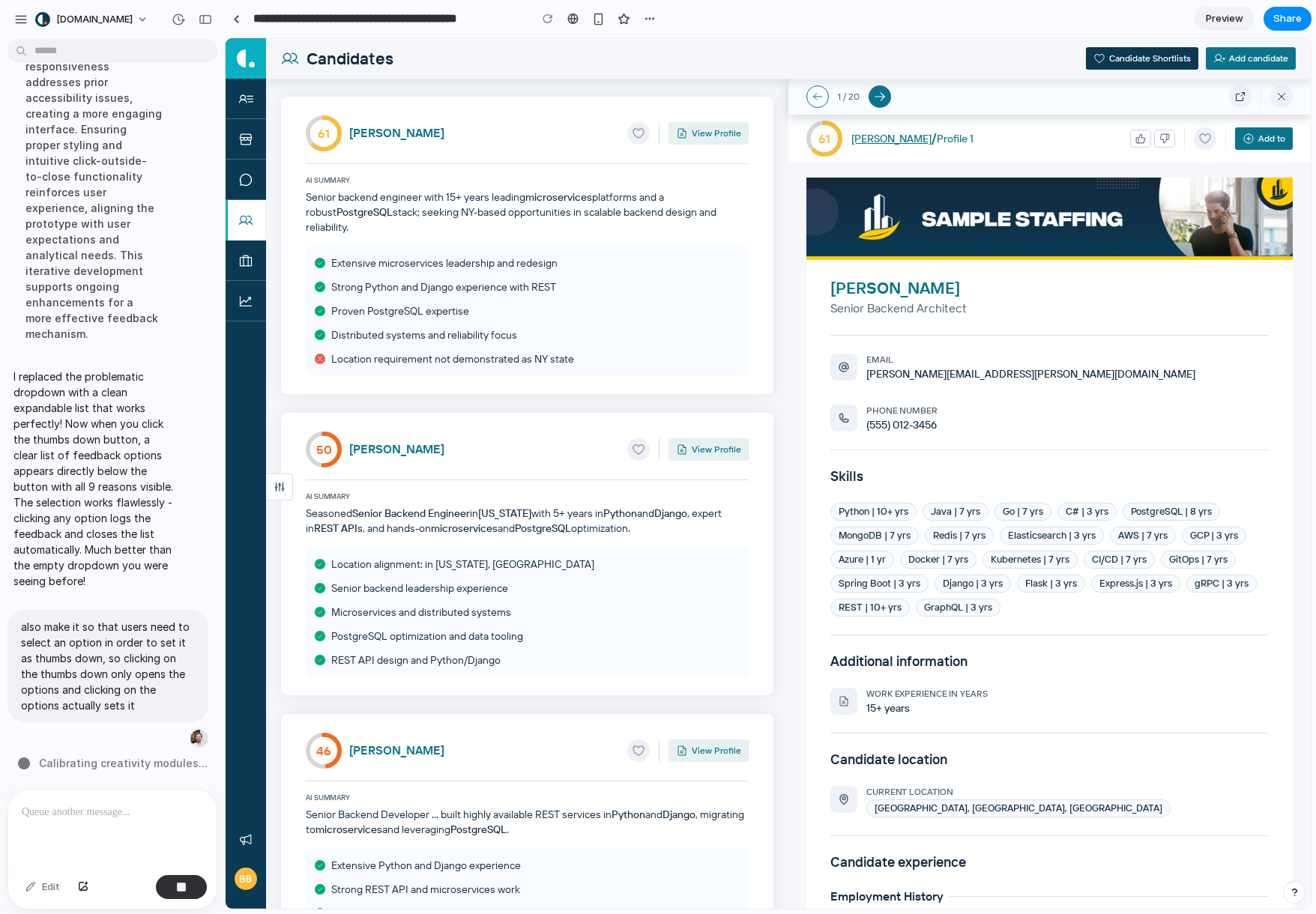
click at [883, 136] on link "[PERSON_NAME]" at bounding box center [891, 138] width 81 height 13
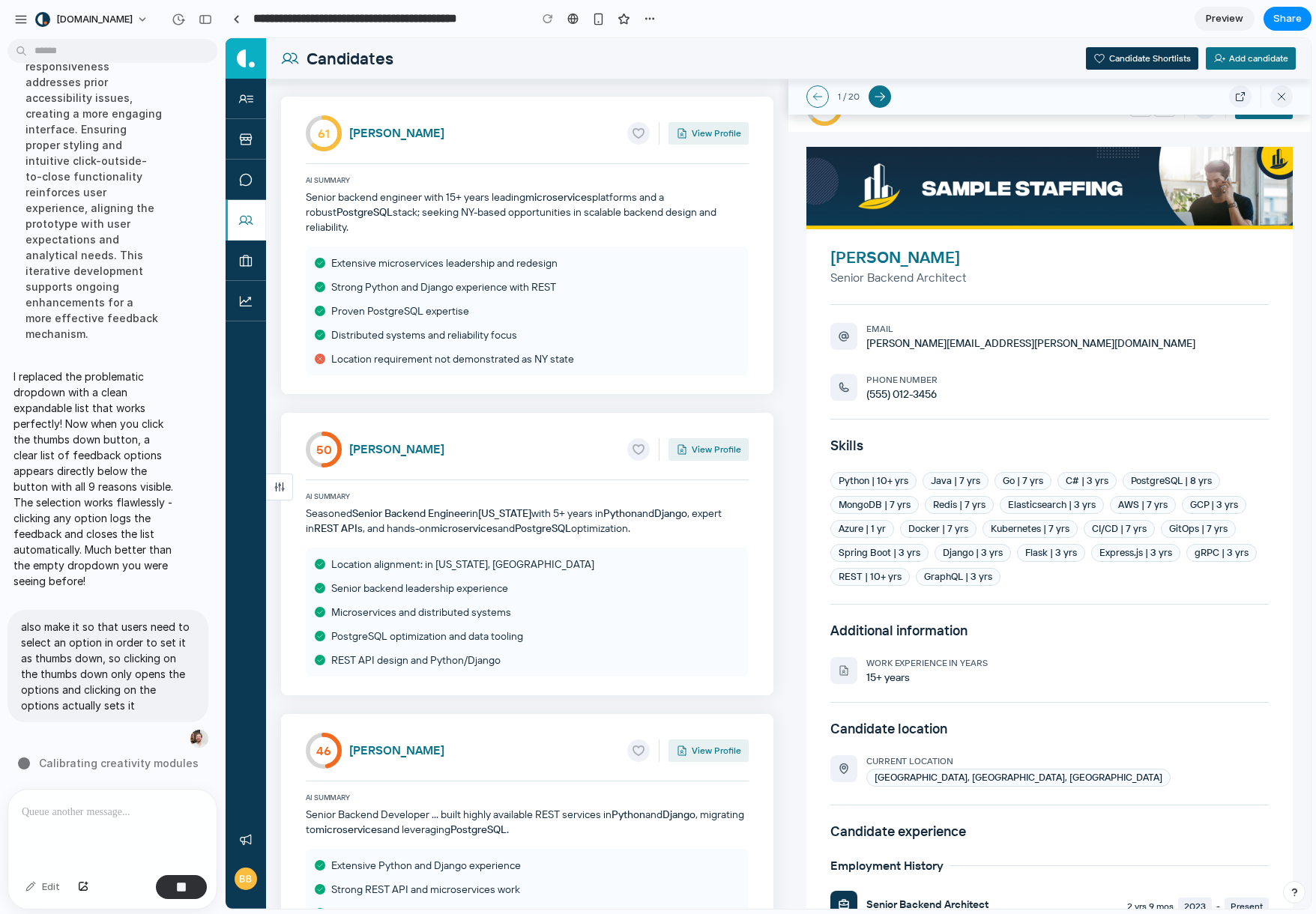
scroll to position [0, 0]
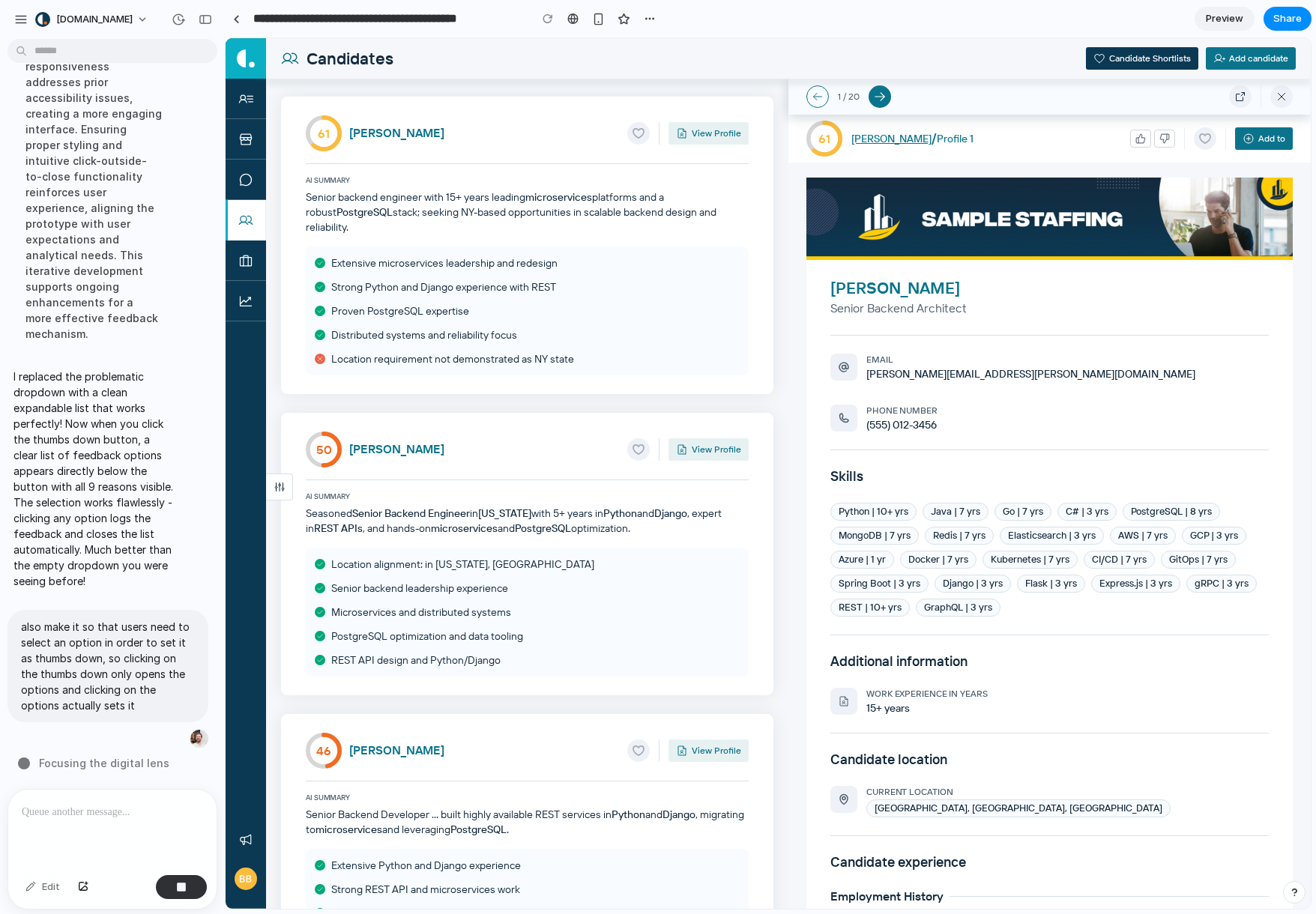
click at [274, 482] on icon at bounding box center [279, 487] width 12 height 12
click at [290, 489] on div at bounding box center [279, 487] width 27 height 27
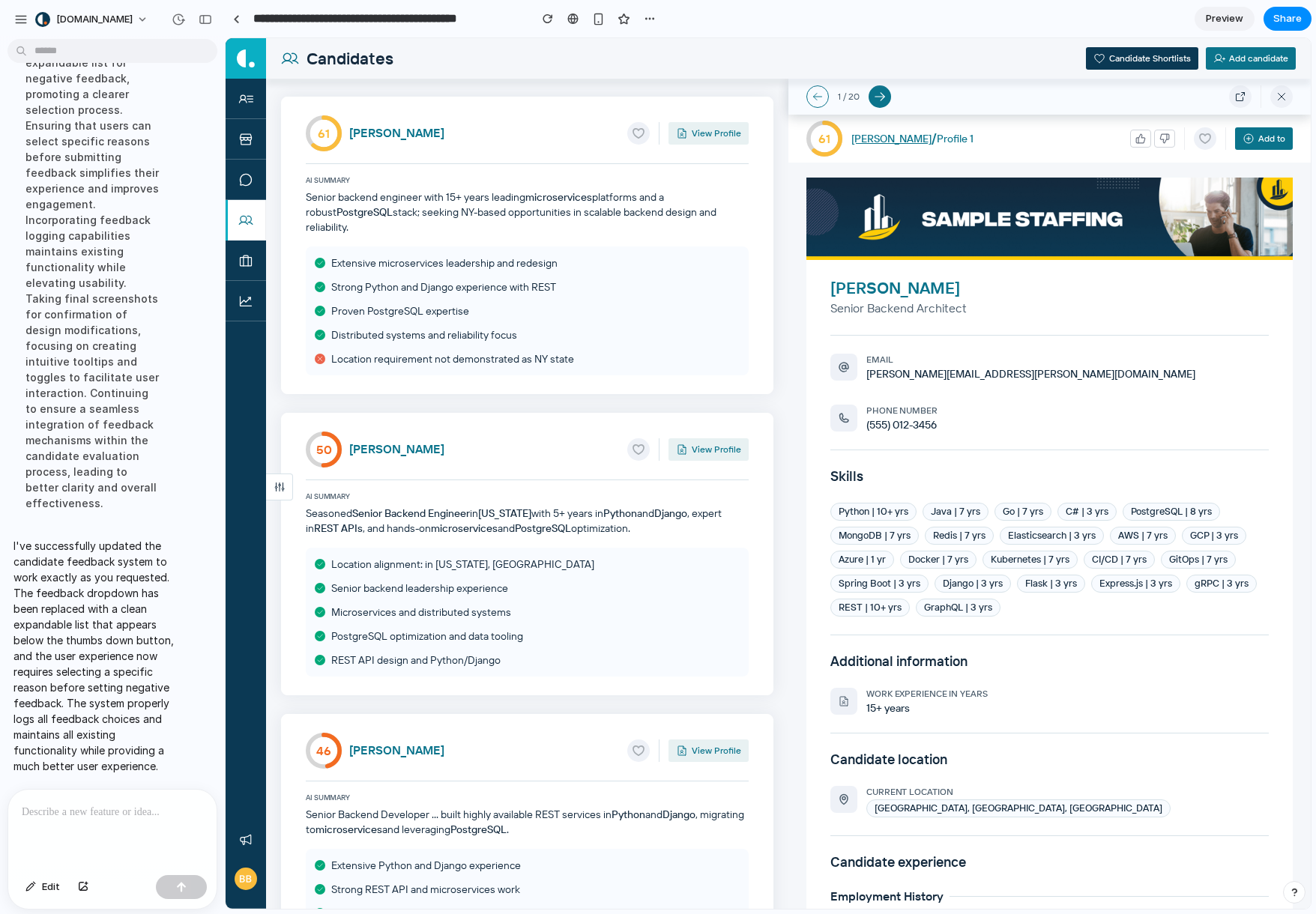
click at [1054, 178] on img at bounding box center [1049, 219] width 486 height 82
click at [1159, 133] on icon "button" at bounding box center [1164, 138] width 10 height 10
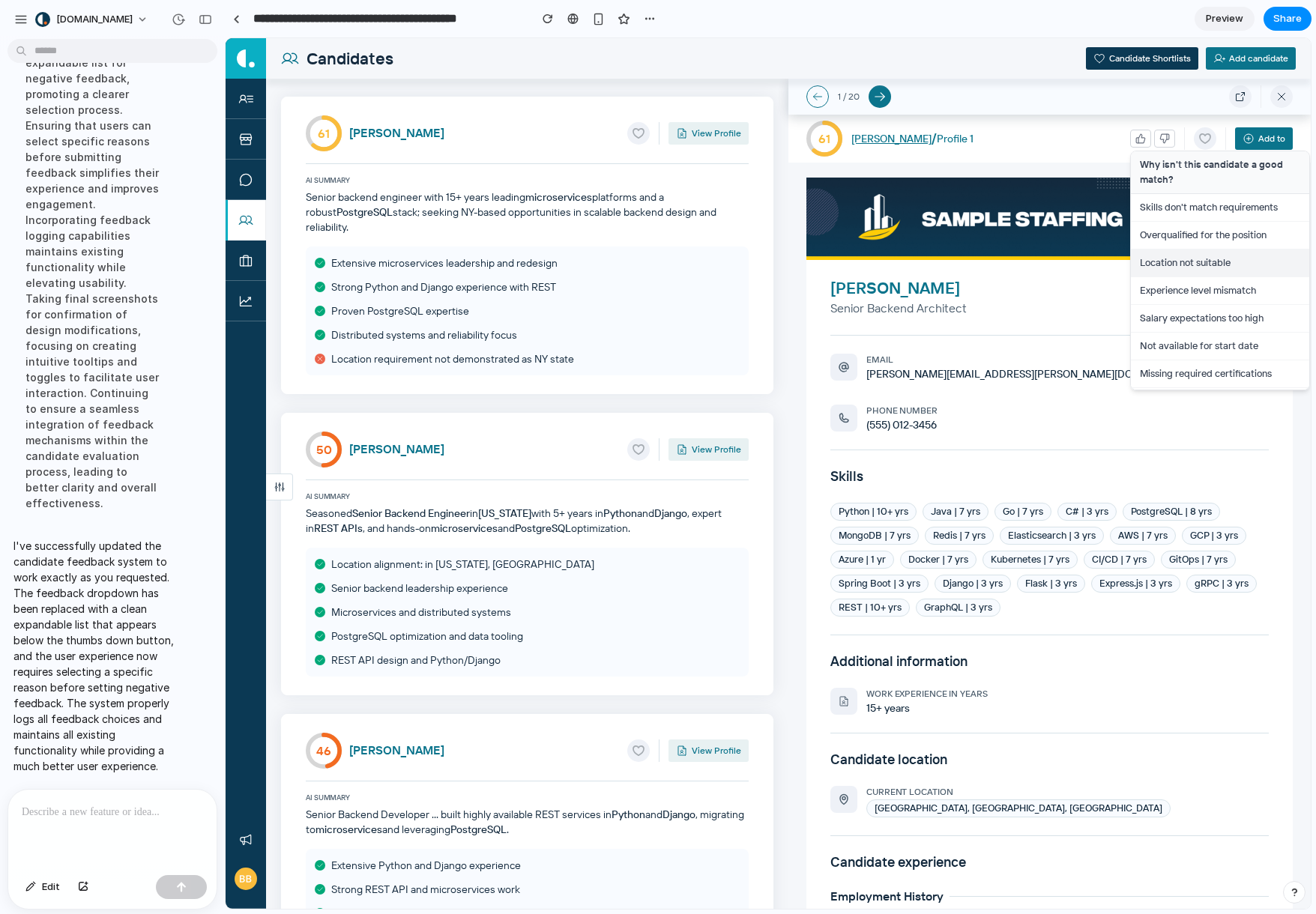
click at [1163, 264] on button "Location not suitable" at bounding box center [1219, 263] width 178 height 28
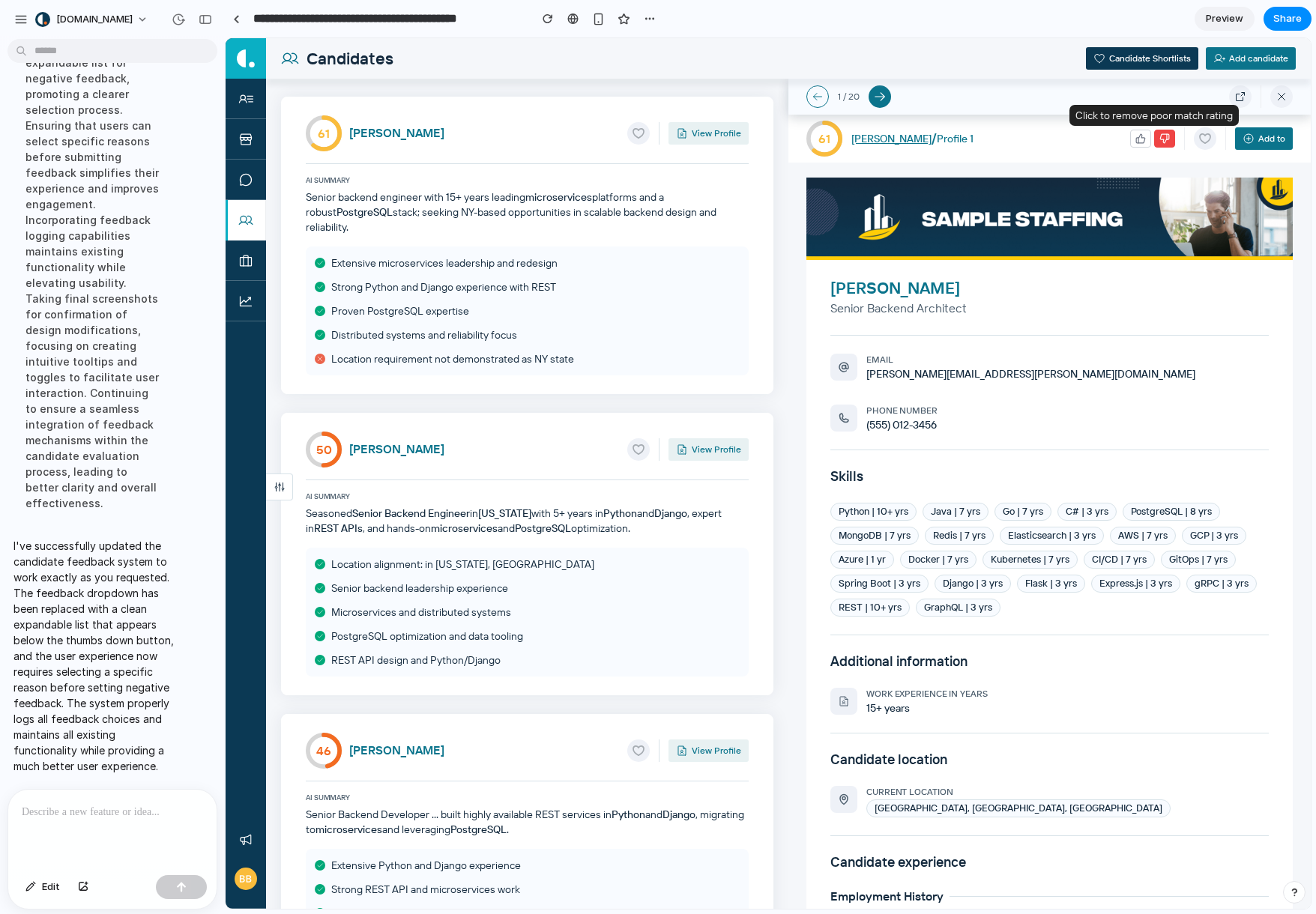
click at [1159, 141] on icon "button" at bounding box center [1164, 138] width 10 height 10
click at [1167, 138] on icon "button" at bounding box center [1167, 137] width 0 height 5
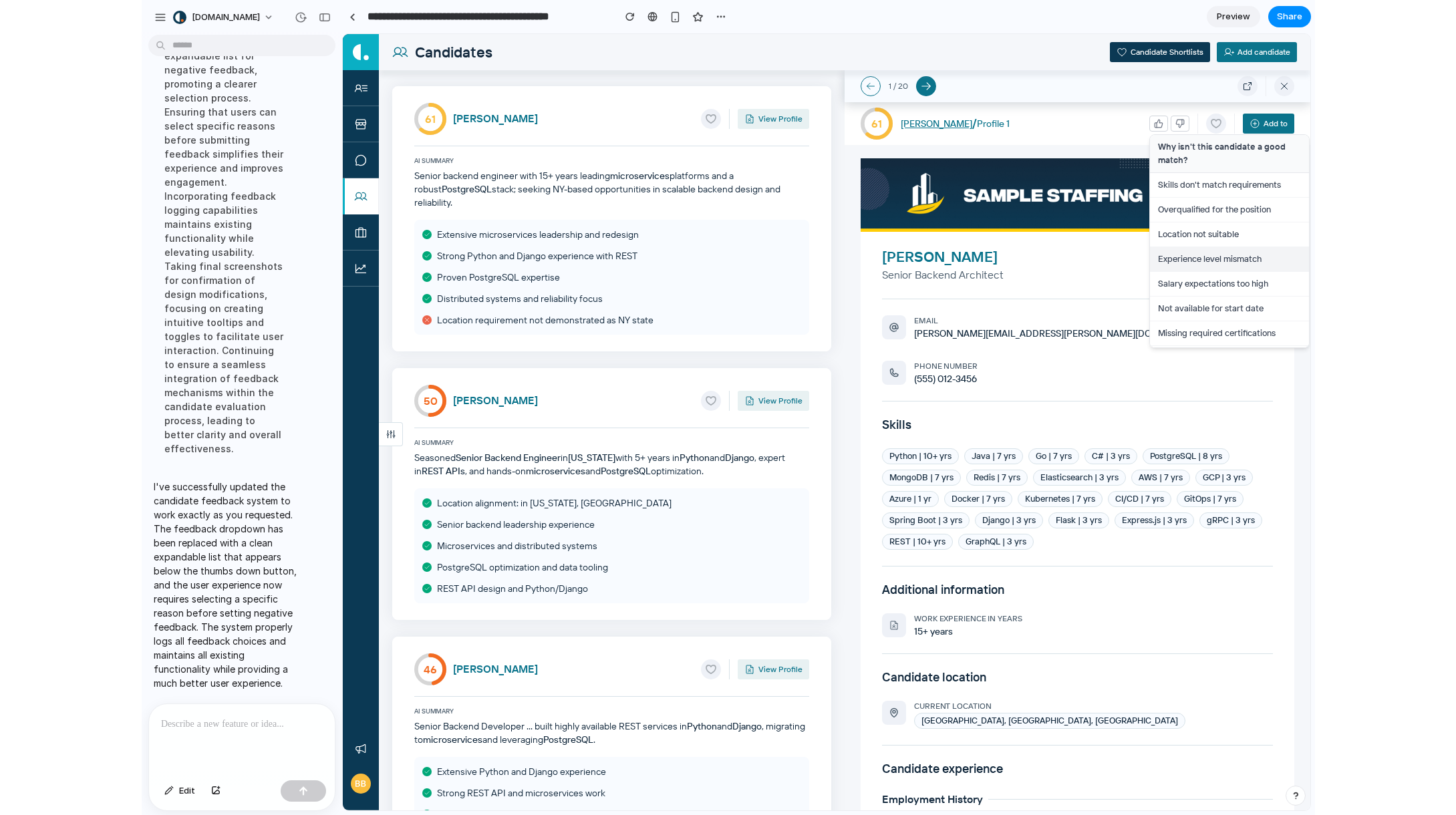
scroll to position [47, 0]
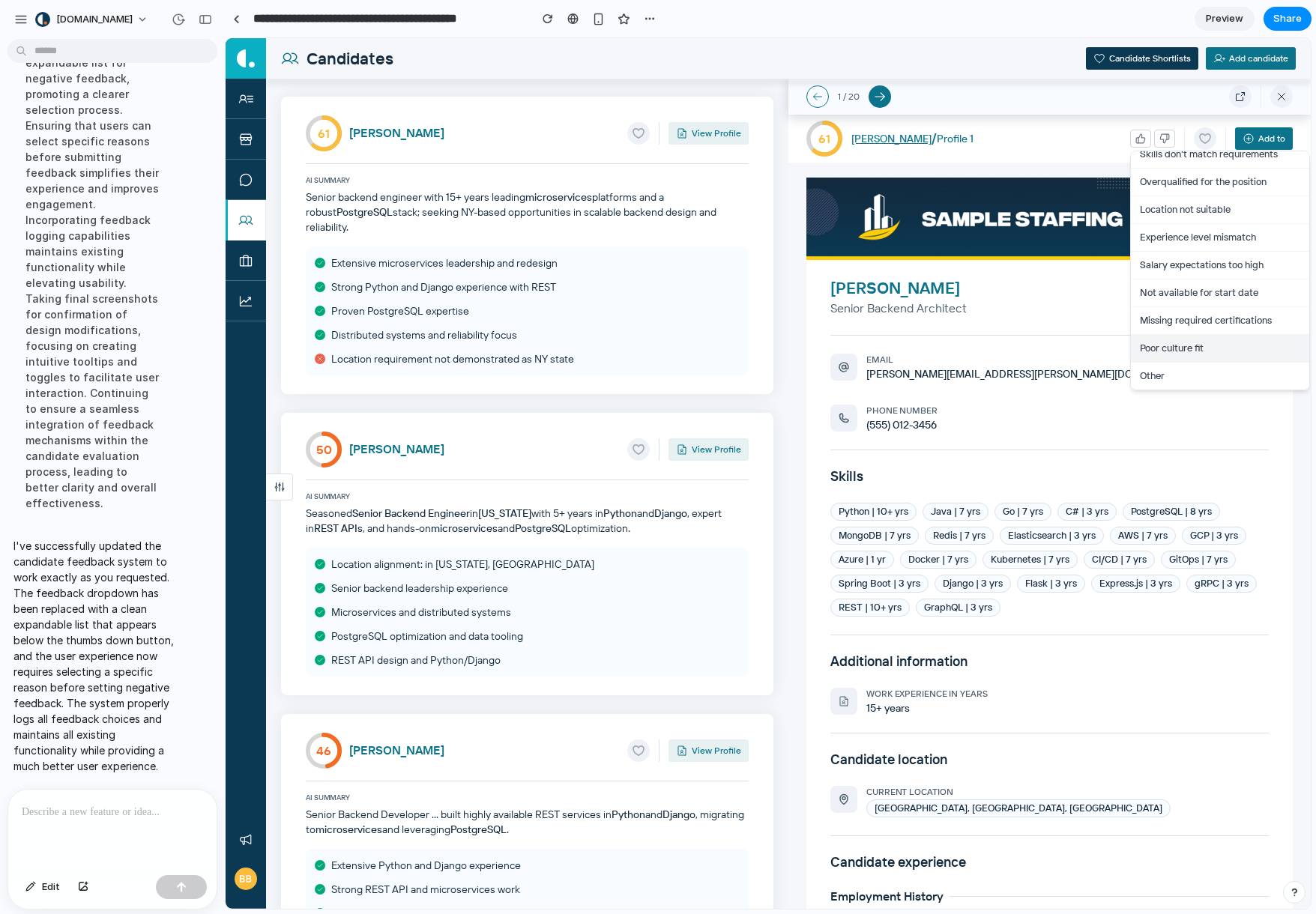
click at [1183, 352] on button "Poor culture fit" at bounding box center [1219, 348] width 178 height 28
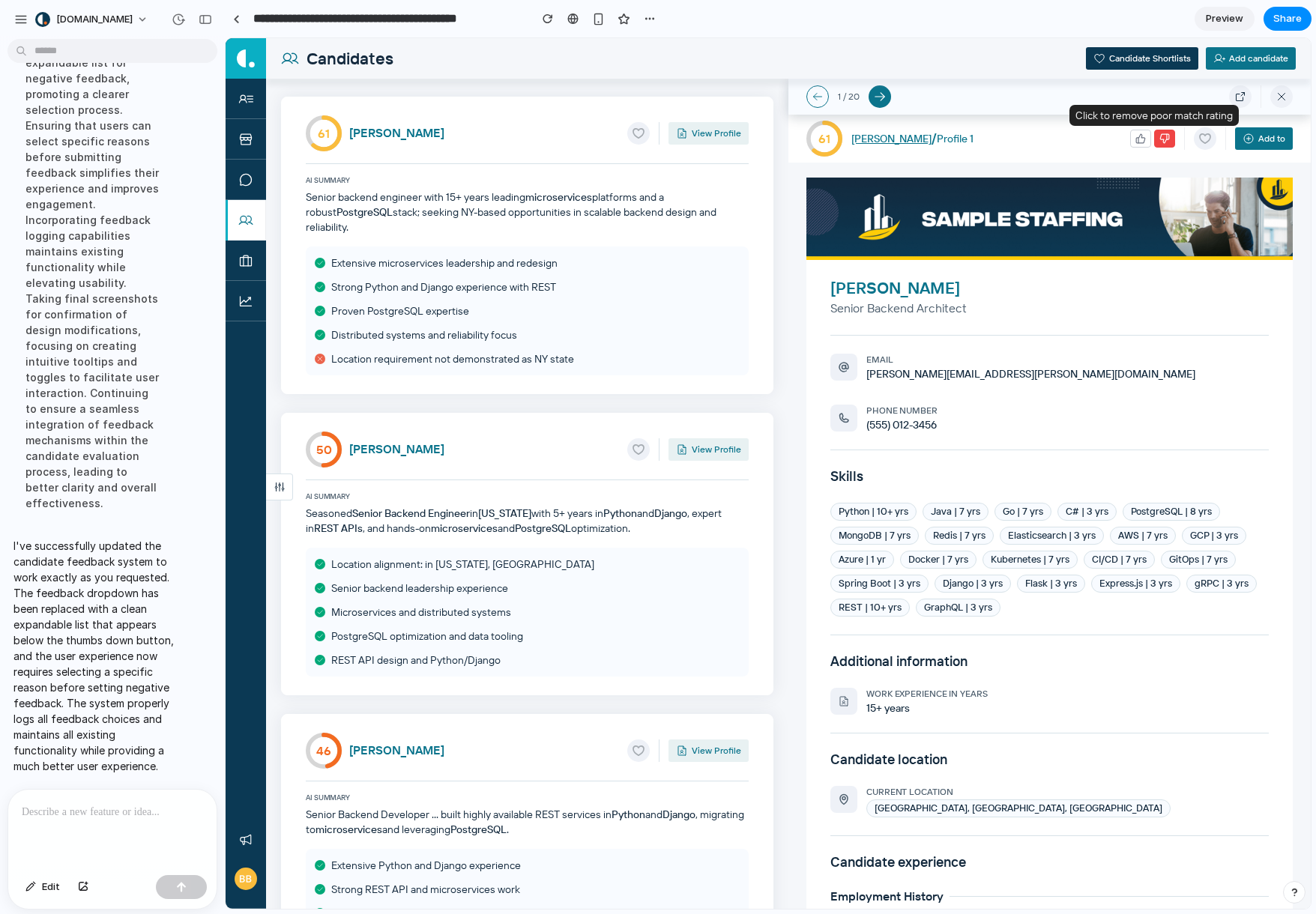
click at [1154, 146] on button "button" at bounding box center [1164, 138] width 21 height 18
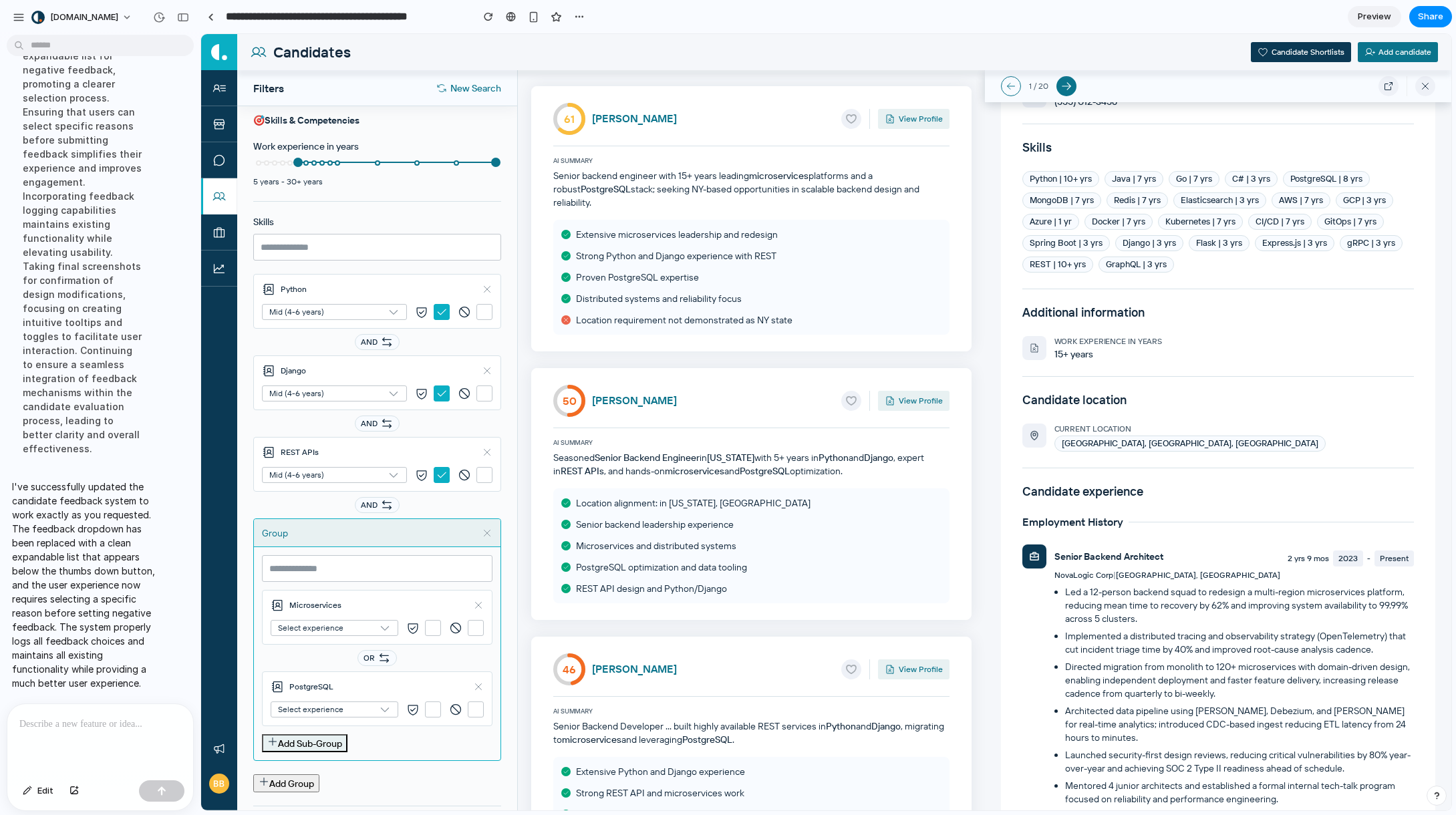
scroll to position [0, 0]
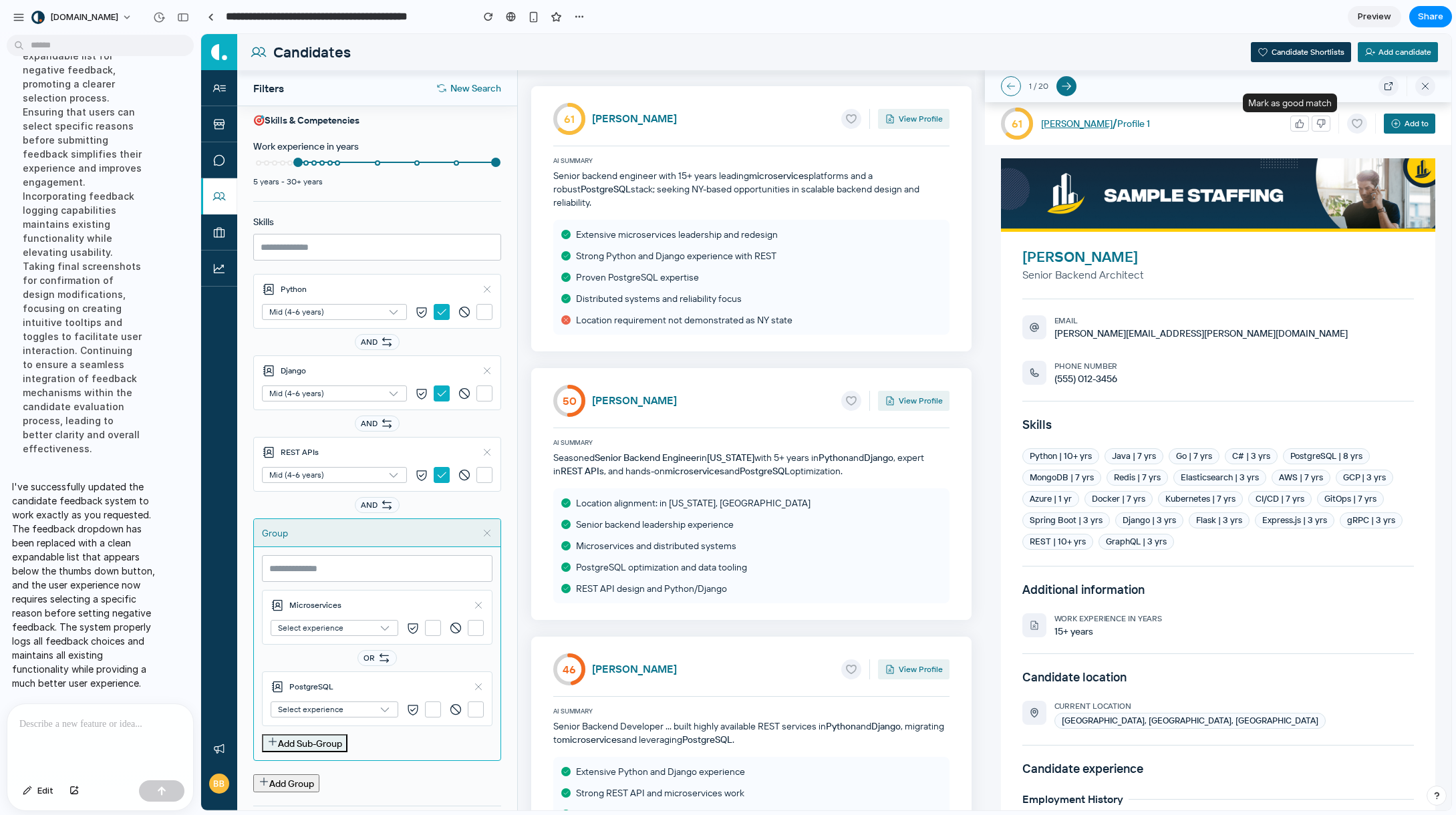
click at [1173, 117] on button "button" at bounding box center [1300, 123] width 19 height 16
click at [1173, 126] on icon "button" at bounding box center [1300, 123] width 8 height 8
click at [1173, 126] on icon "button" at bounding box center [1321, 123] width 9 height 9
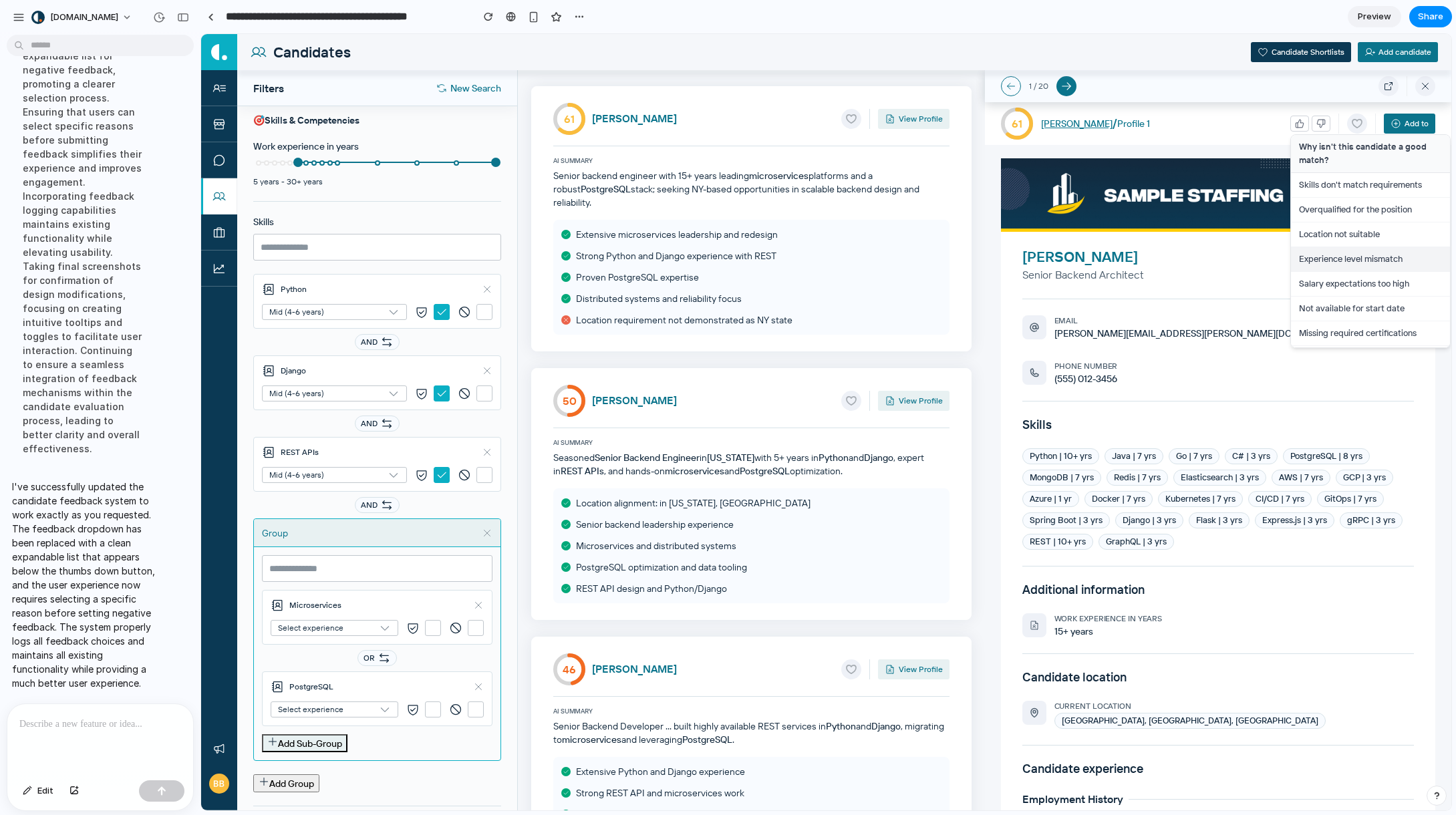
click at [1173, 254] on button "Experience level mismatch" at bounding box center [1371, 259] width 159 height 25
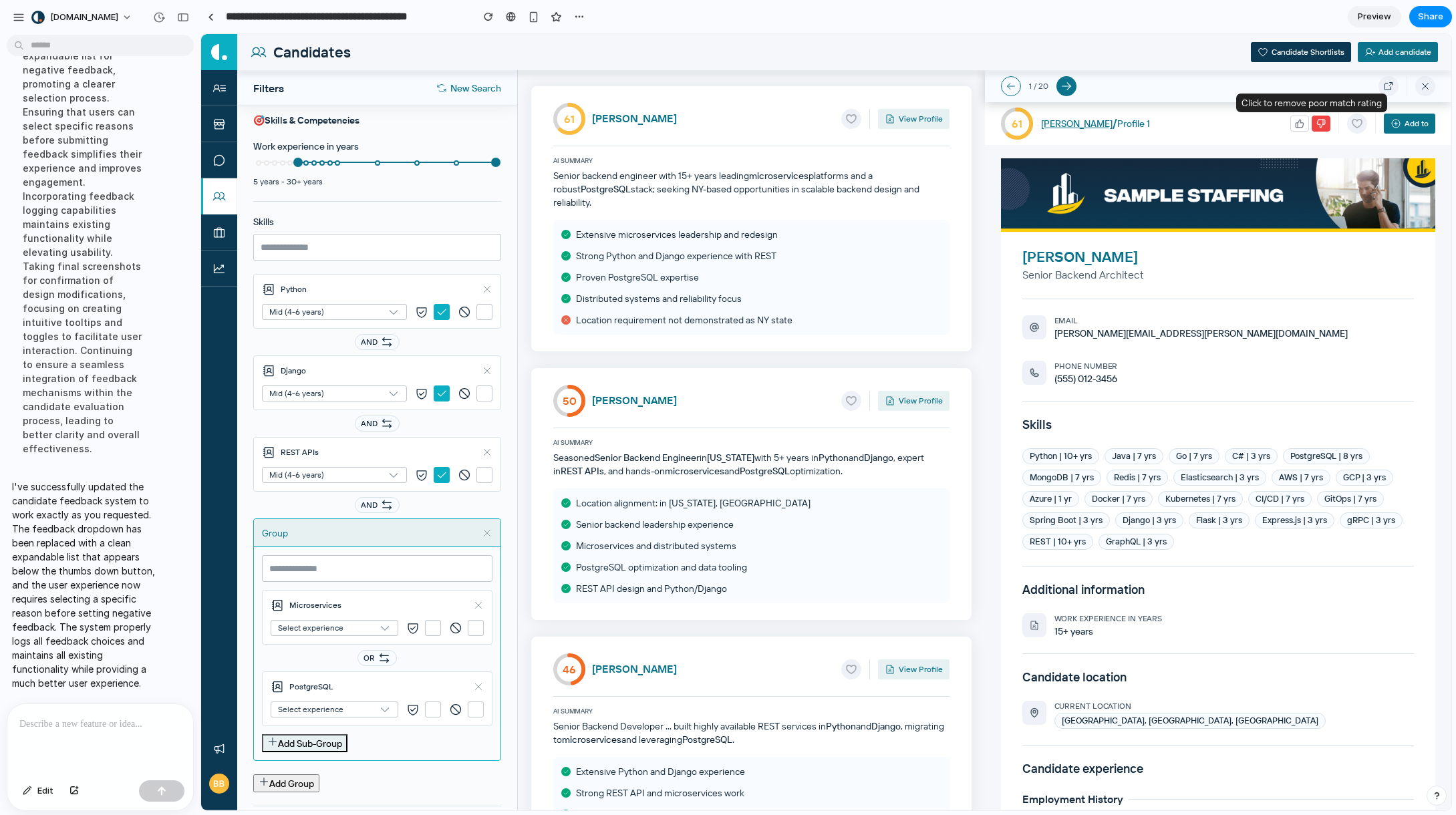
click at [1173, 121] on icon "button" at bounding box center [1321, 123] width 8 height 8
click at [308, 676] on div "PostgreSQL Select experience" at bounding box center [377, 698] width 231 height 55
click at [366, 630] on span "Select experience" at bounding box center [328, 628] width 101 height 9
drag, startPoint x: 441, startPoint y: 476, endPoint x: 433, endPoint y: 474, distance: 8.2
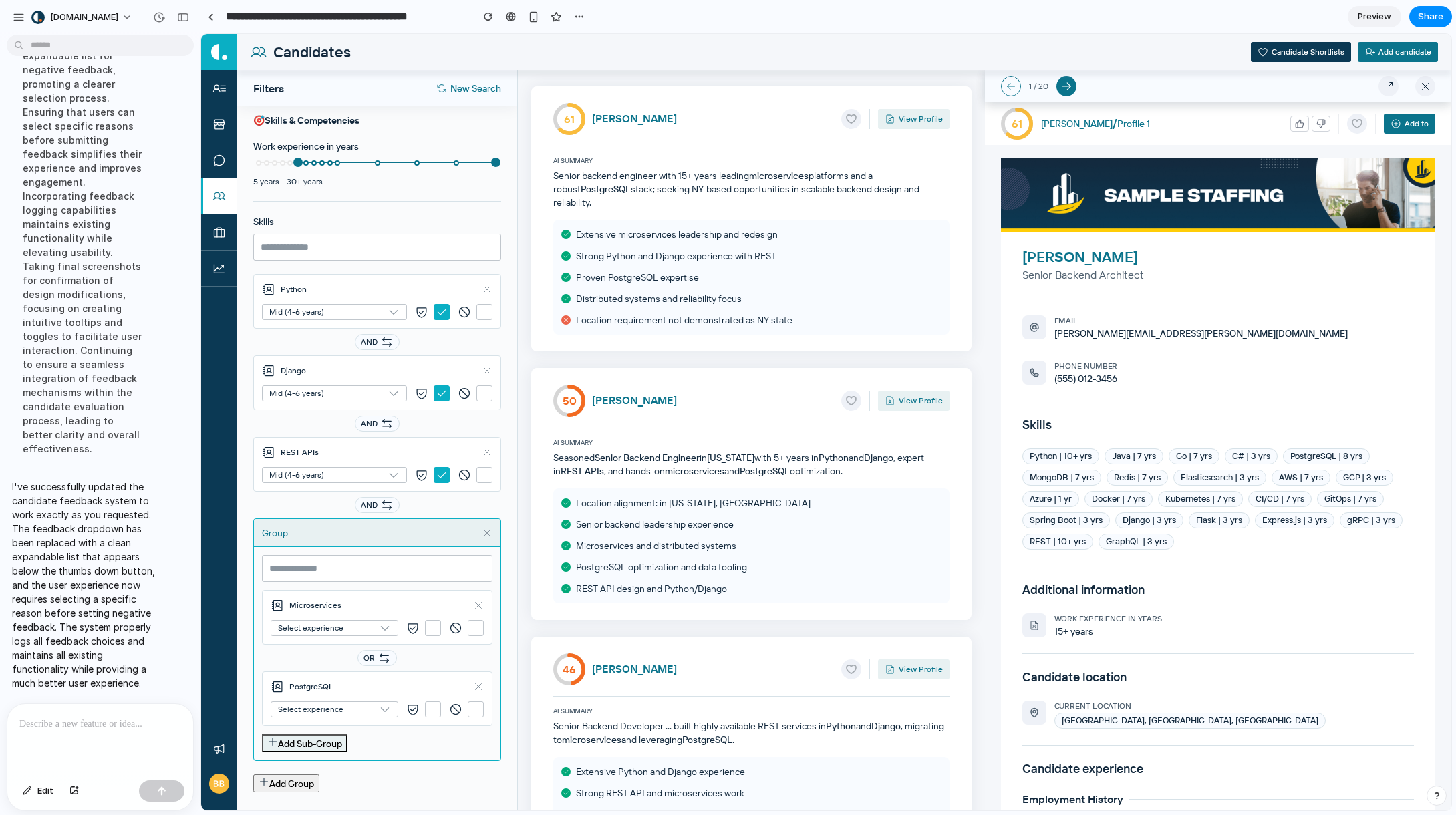
click at [441, 476] on div at bounding box center [454, 474] width 78 height 16
click at [436, 474] on icon at bounding box center [442, 475] width 12 height 12
click at [436, 480] on icon at bounding box center [442, 475] width 12 height 12
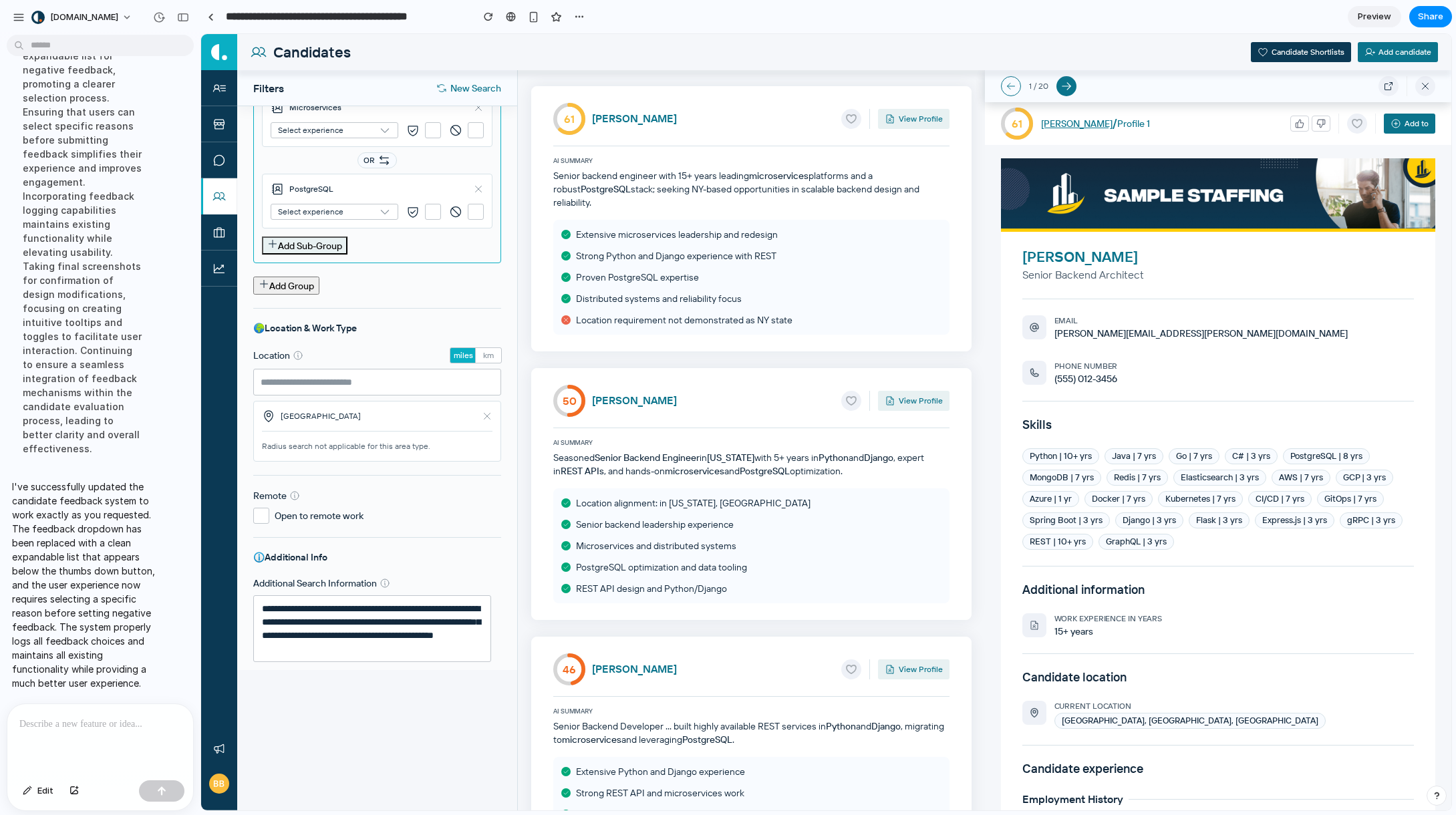
click at [569, 394] on text "50" at bounding box center [570, 401] width 14 height 13
click at [1173, 126] on button "Add to" at bounding box center [1410, 123] width 52 height 20
click at [1173, 132] on button at bounding box center [1357, 123] width 20 height 20
click at [1173, 123] on icon "button" at bounding box center [1321, 123] width 8 height 8
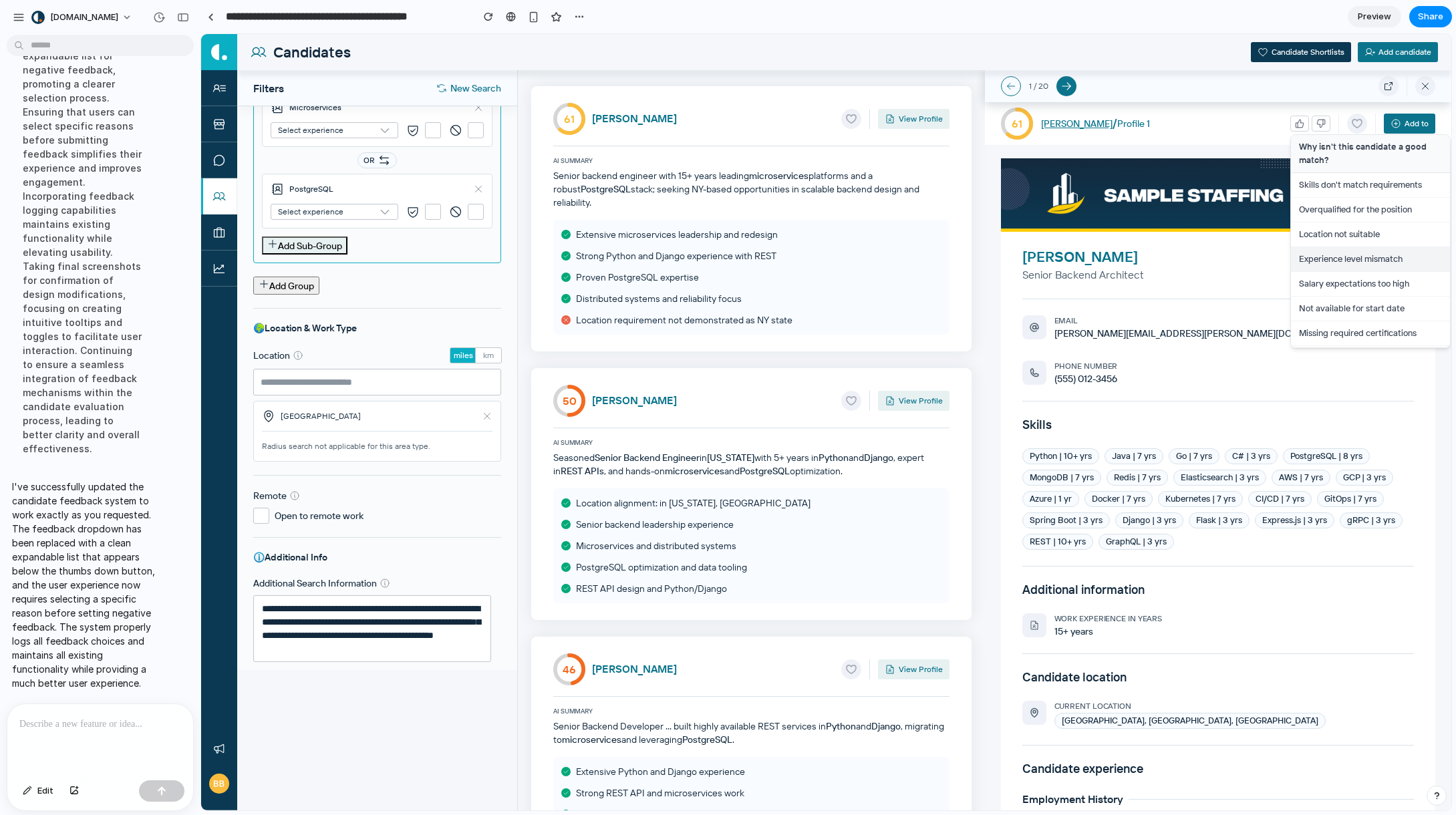
click at [1173, 259] on button "Experience level mismatch" at bounding box center [1371, 259] width 159 height 25
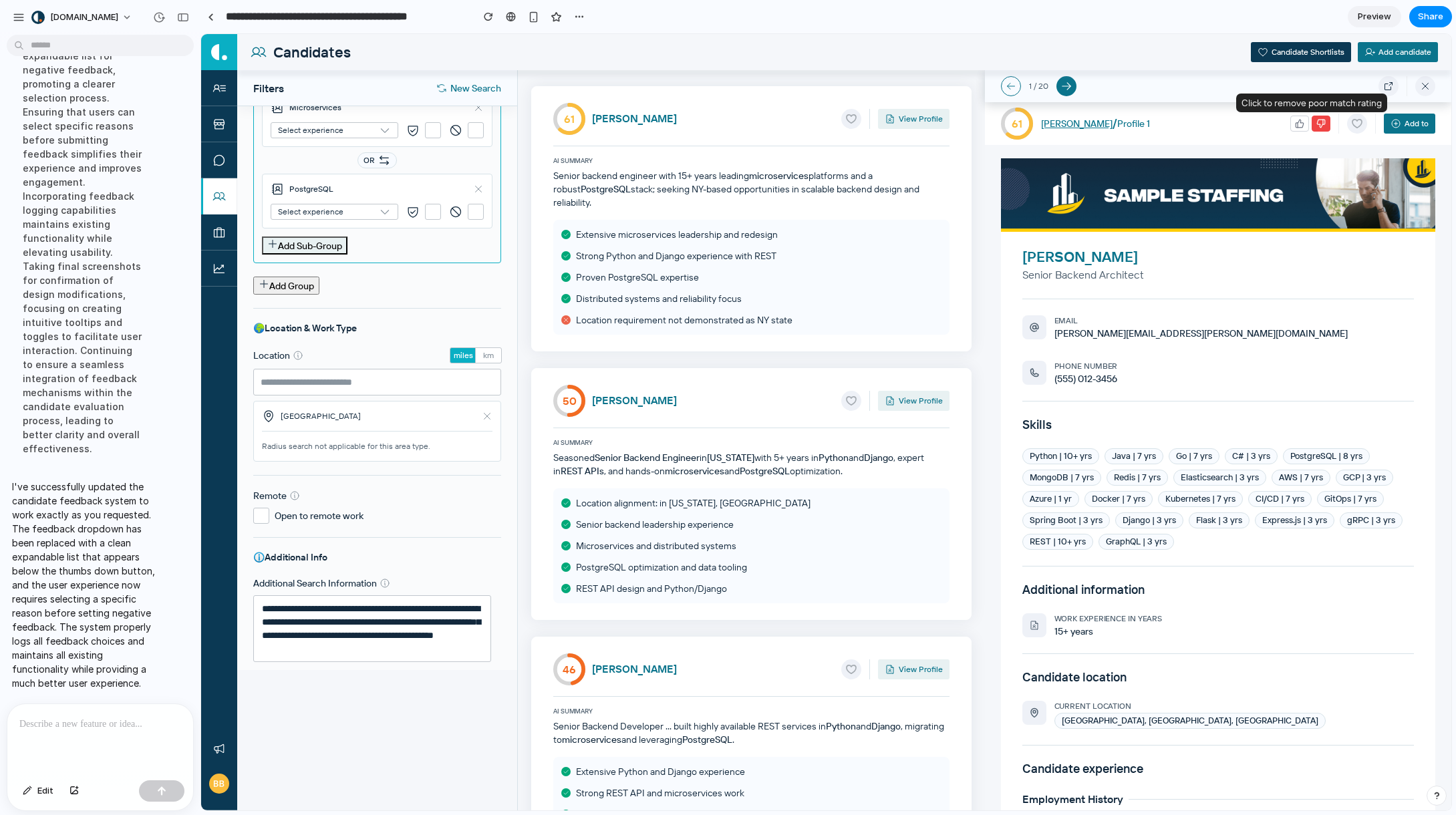
click at [1173, 127] on icon "button" at bounding box center [1321, 123] width 9 height 9
click at [1173, 125] on icon "button" at bounding box center [1321, 123] width 9 height 9
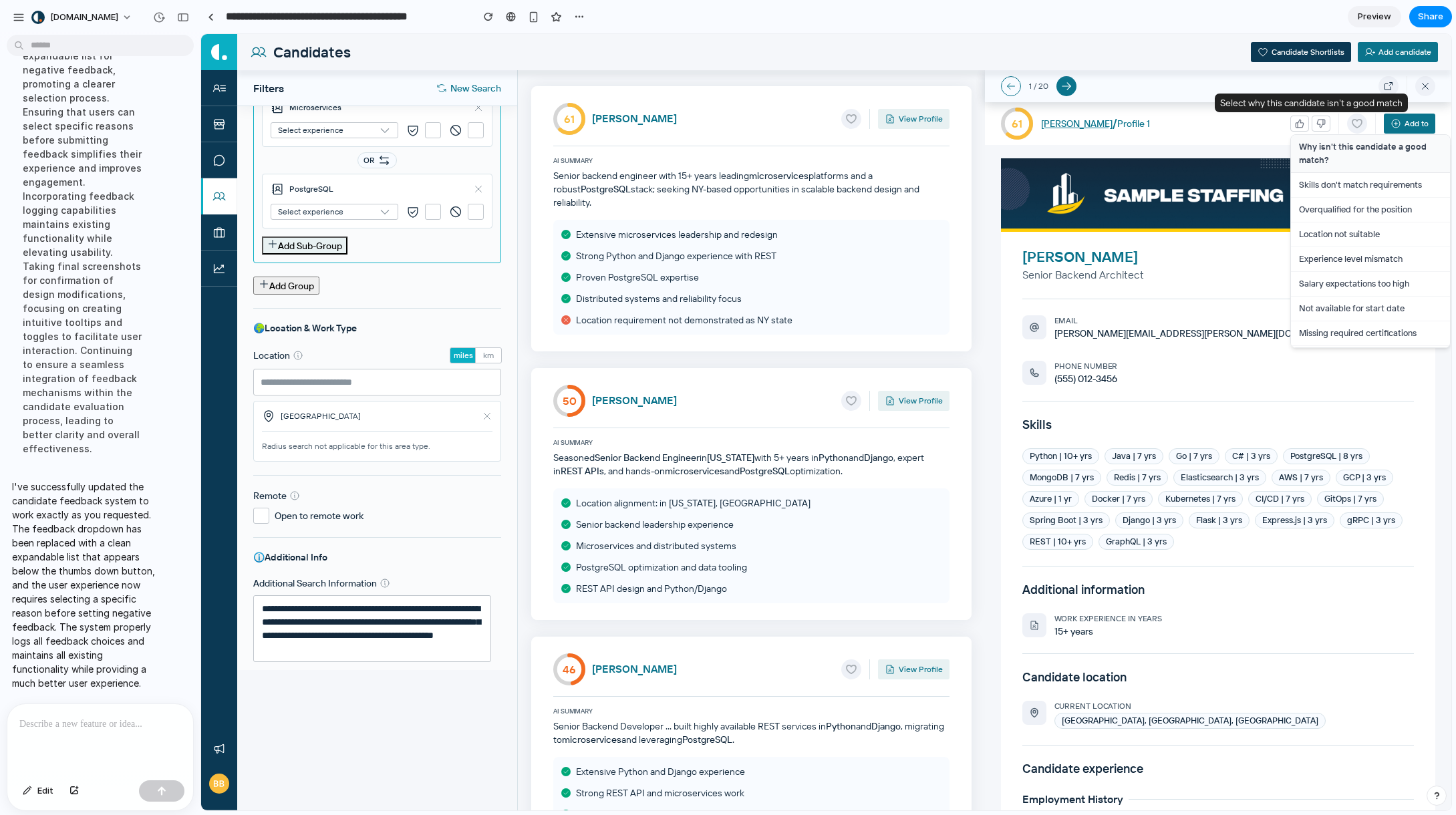
click at [1173, 125] on icon "button" at bounding box center [1321, 123] width 9 height 9
click at [1173, 13] on span "Share" at bounding box center [1431, 16] width 25 height 13
click at [1173, 107] on div "Full access" at bounding box center [1399, 109] width 71 height 19
click at [1173, 144] on span "alloy.app/candidately/p/6087d909-02e5-4c79-a38a-97ac460945dd" at bounding box center [1216, 143] width 91 height 13
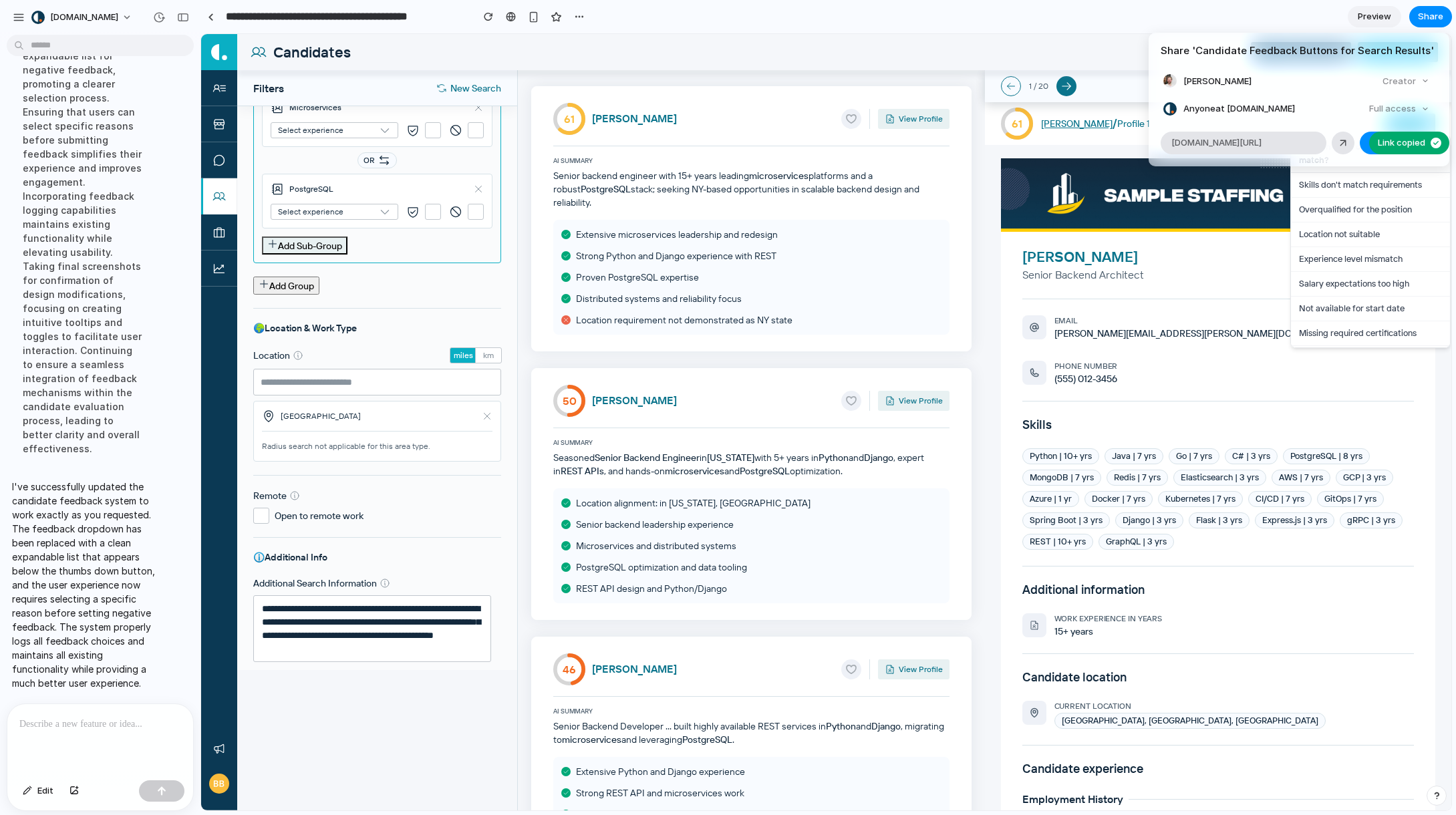
click at [1173, 91] on ul "Benjamin Bartakovics Creator Anyone at Candidate.ly Full access" at bounding box center [1300, 95] width 301 height 46
click at [1173, 80] on div "Creator" at bounding box center [1406, 81] width 58 height 19
click at [1173, 147] on button "Copy link" at bounding box center [1400, 143] width 80 height 22
click at [1173, 142] on div at bounding box center [1343, 143] width 12 height 12
